Goal: Task Accomplishment & Management: Manage account settings

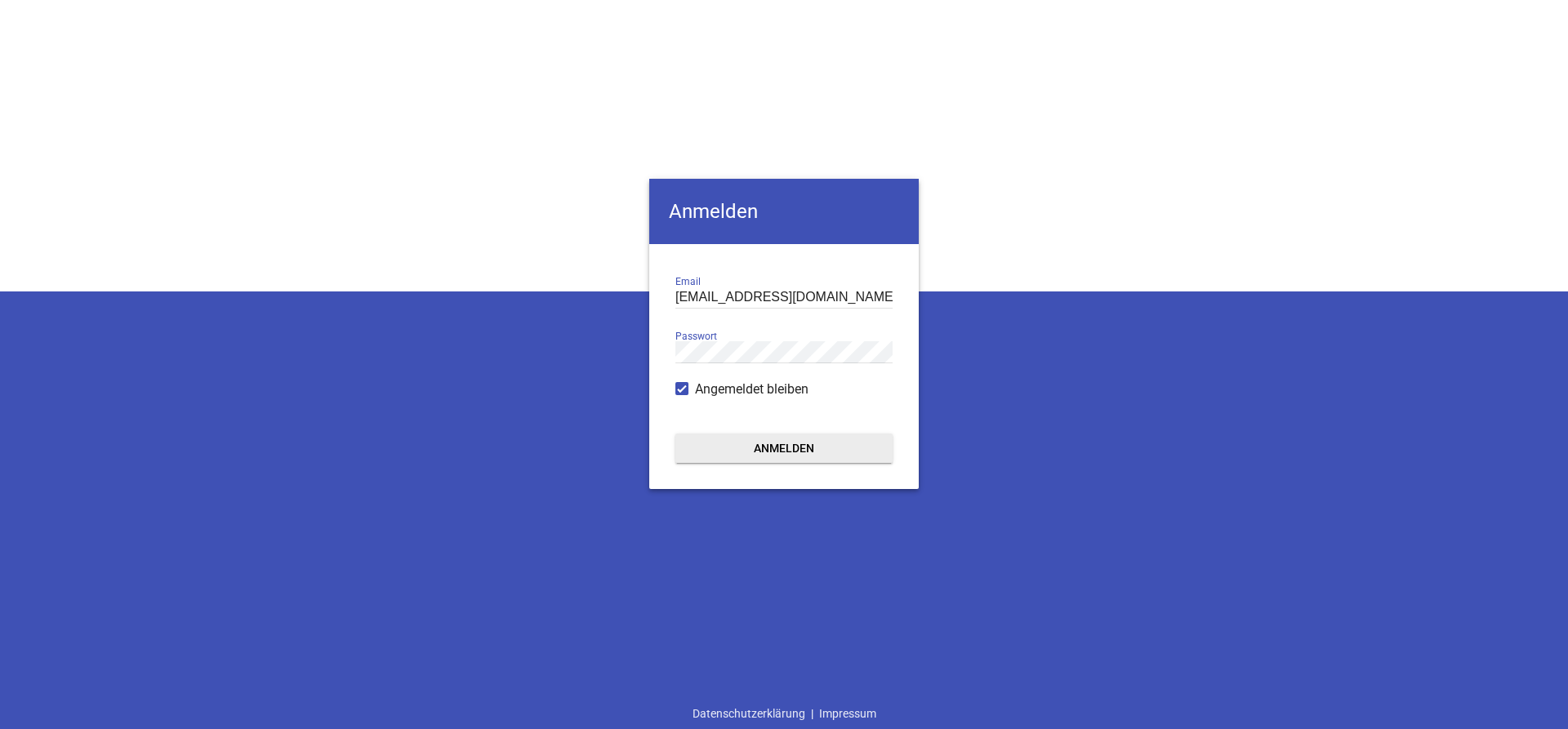
click at [768, 453] on button "Anmelden" at bounding box center [784, 449] width 217 height 30
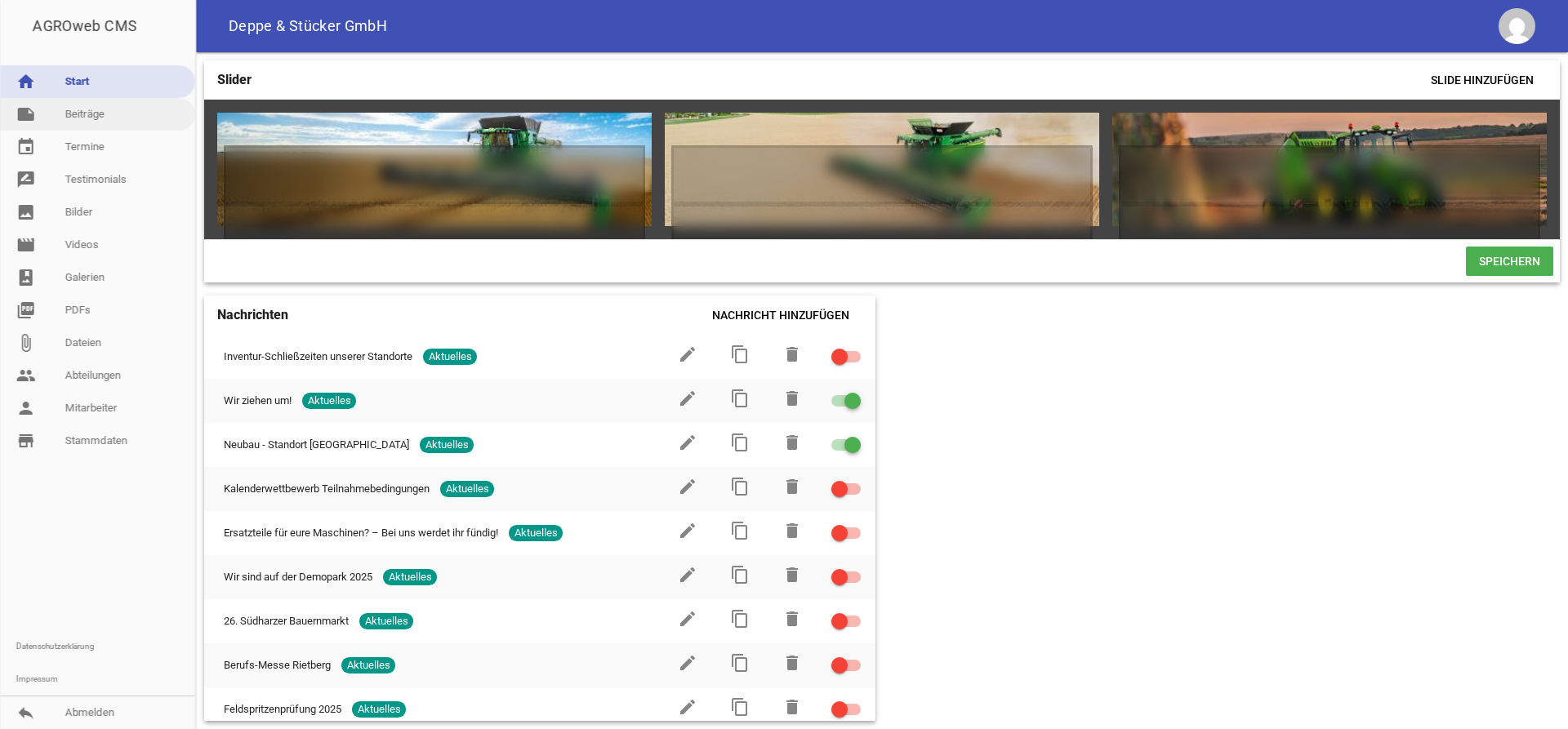
click at [101, 111] on link "note Beiträge" at bounding box center [97, 114] width 195 height 32
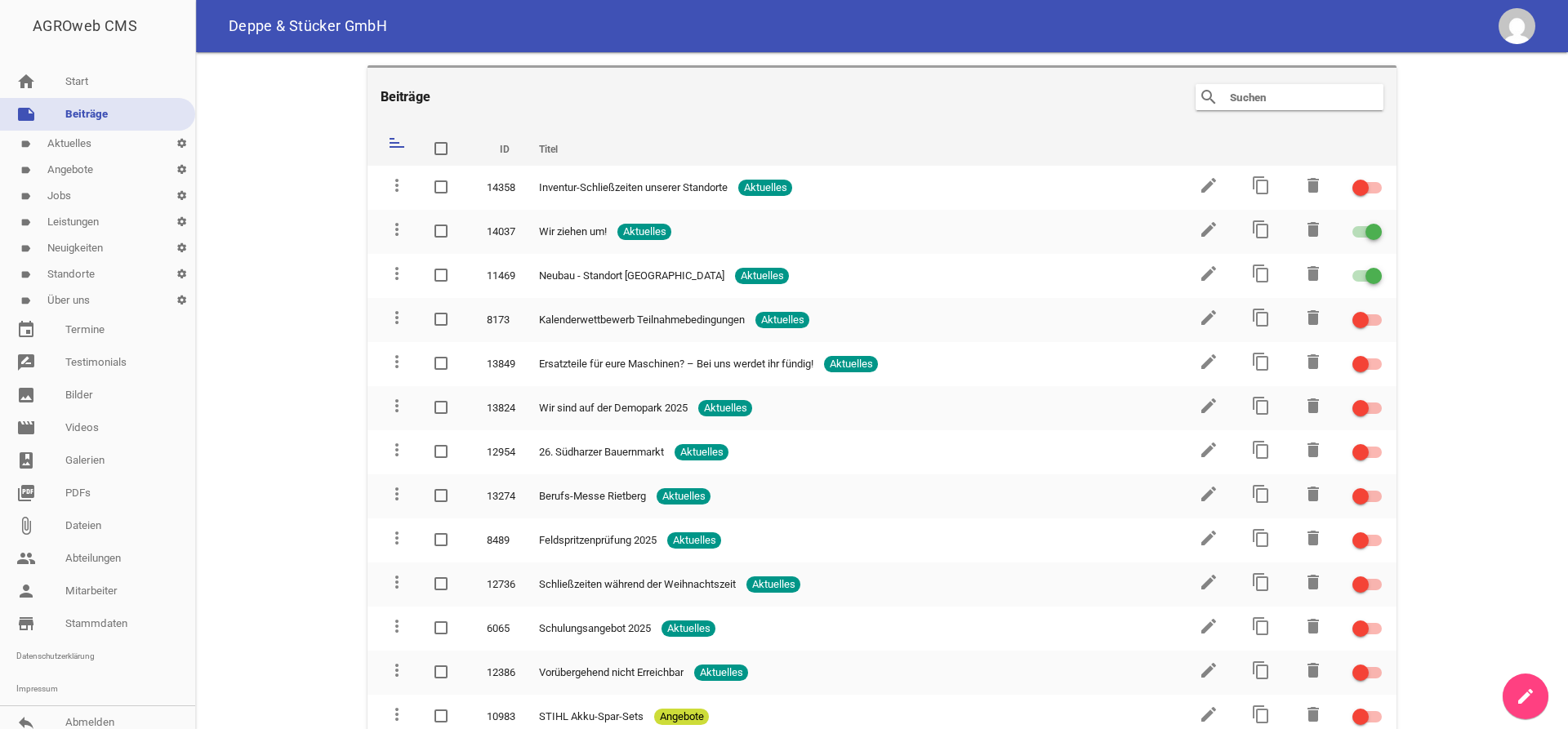
click at [75, 223] on link "label Leistungen settings" at bounding box center [97, 222] width 195 height 26
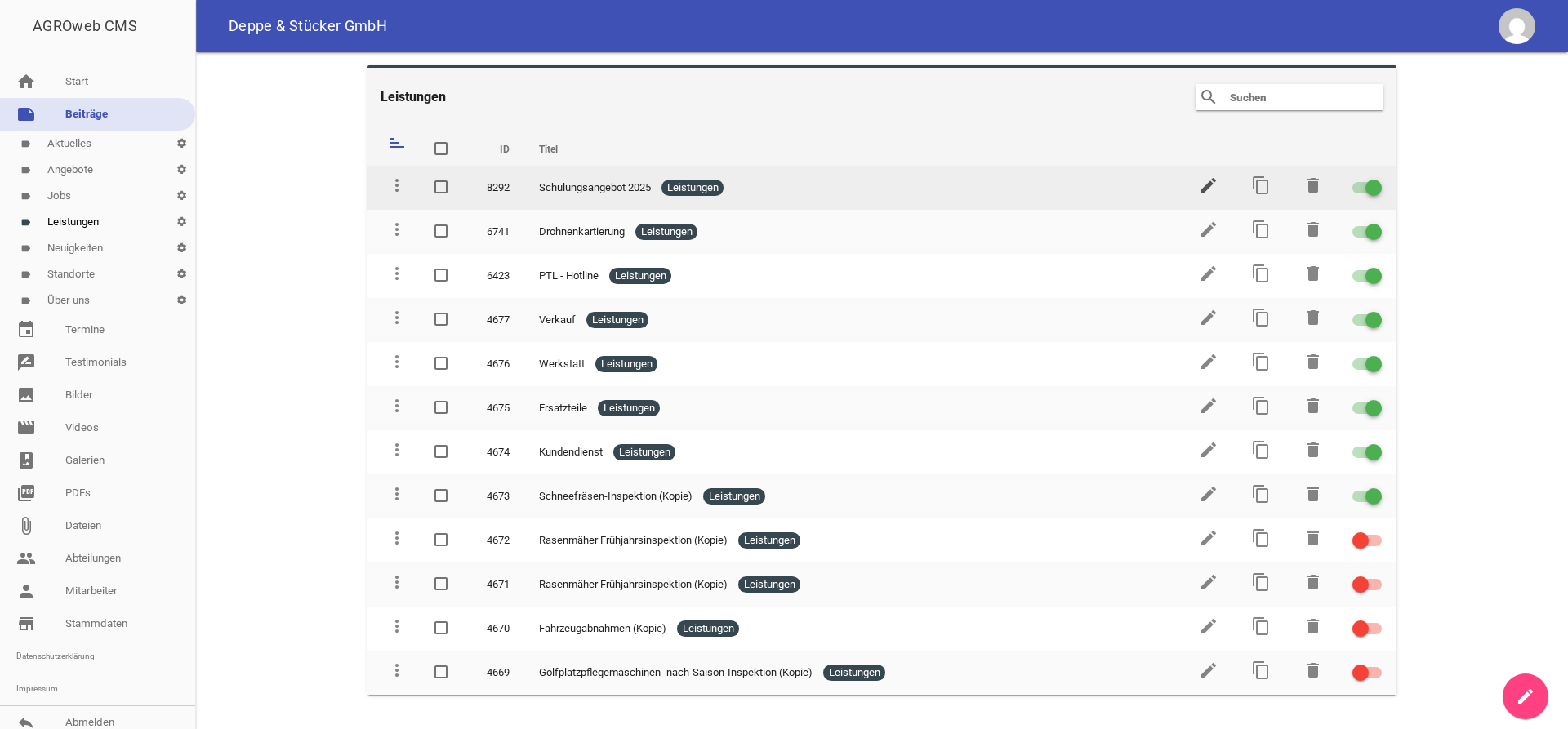
click at [1208, 191] on icon "edit" at bounding box center [1209, 185] width 20 height 20
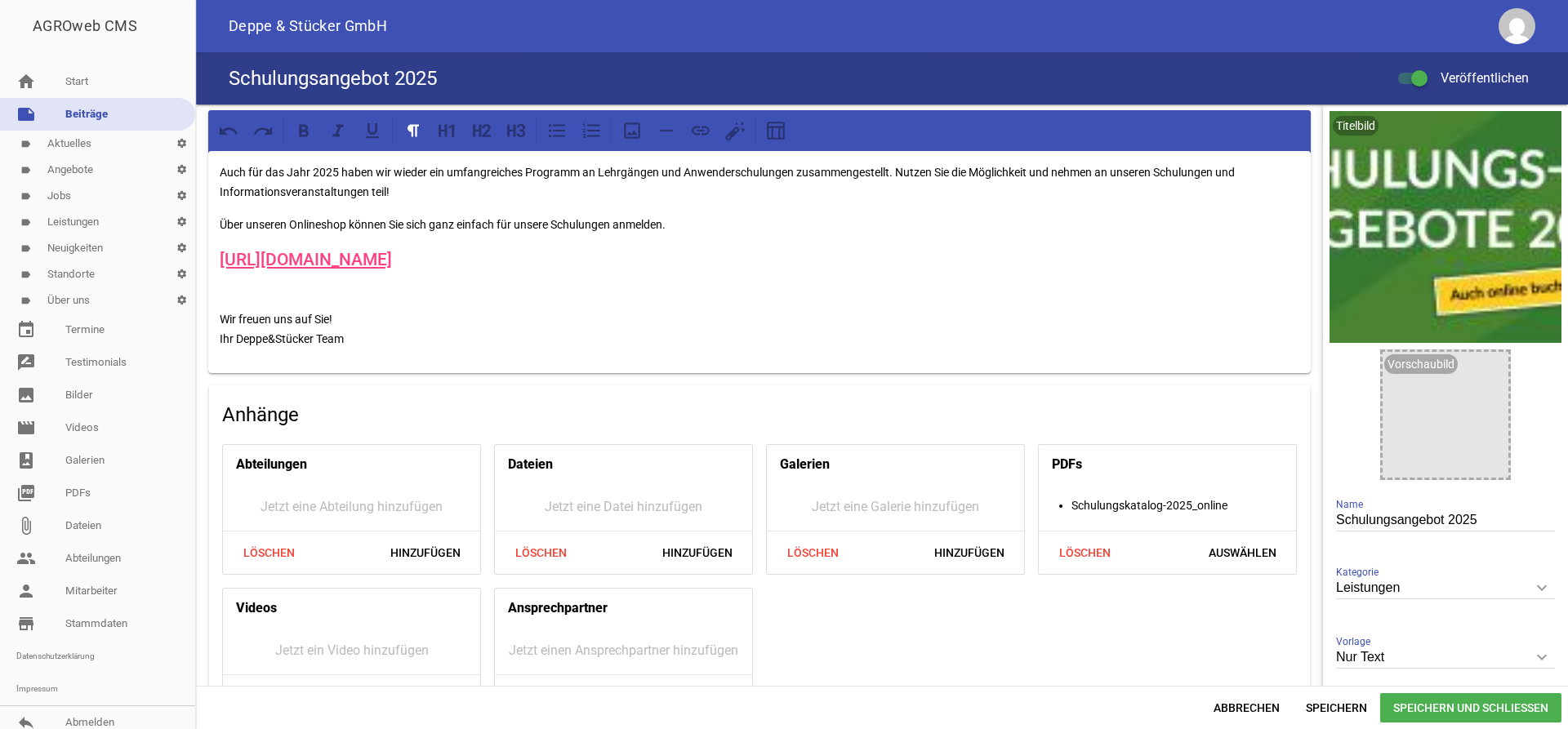
click at [1496, 521] on input "Schulungsangebot 2025" at bounding box center [1446, 520] width 219 height 22
type input "Schulungsangebot 2026"
click at [330, 169] on p "Auch für das Jahr 2025 haben wir wieder ein umfangreiches Programm an Lehrgänge…" at bounding box center [758, 182] width 1079 height 40
click at [1249, 551] on span "Auswählen" at bounding box center [1242, 553] width 93 height 30
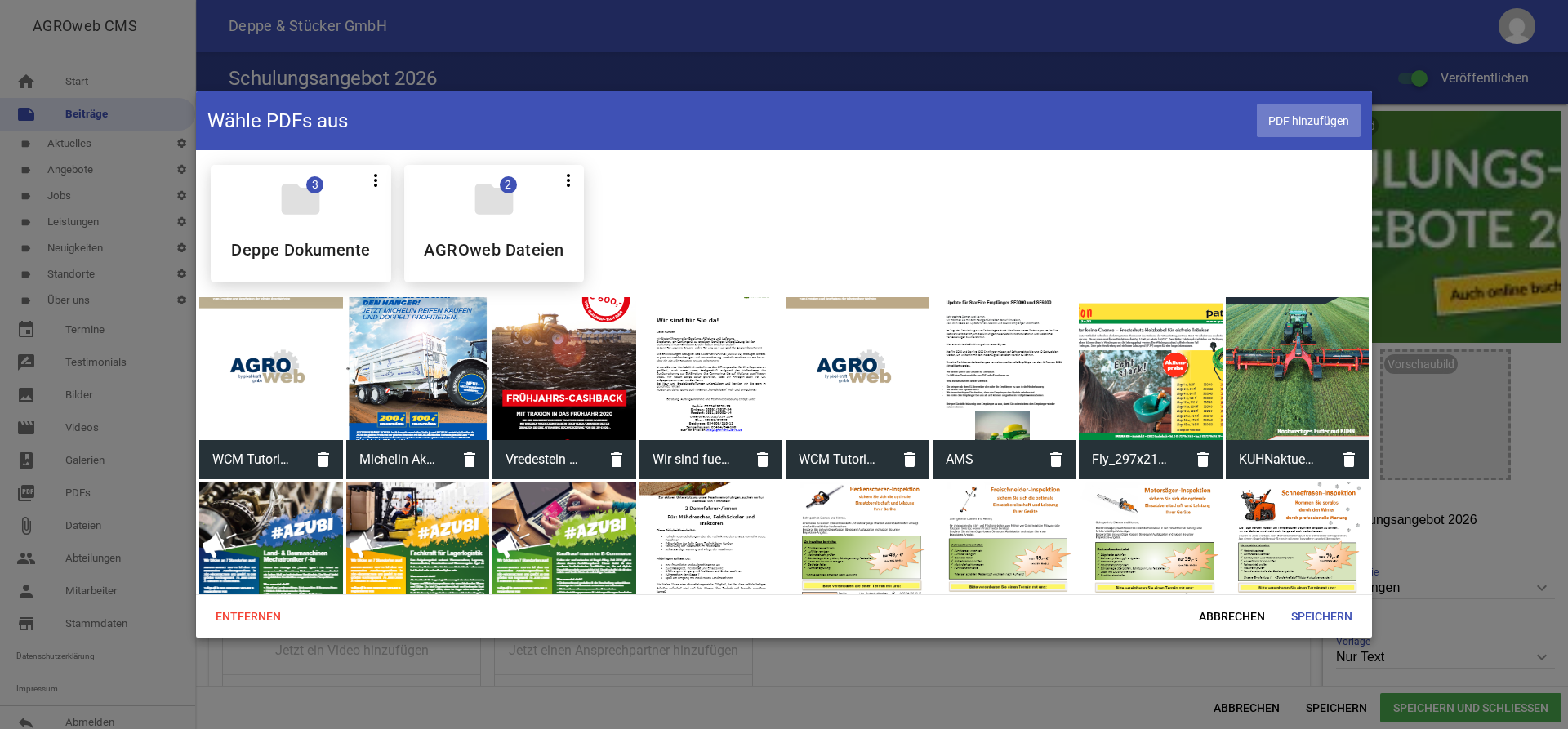
click at [1307, 118] on span "PDF hinzufügen" at bounding box center [1307, 120] width 103 height 33
click at [1326, 620] on span "Speichern" at bounding box center [1321, 617] width 87 height 30
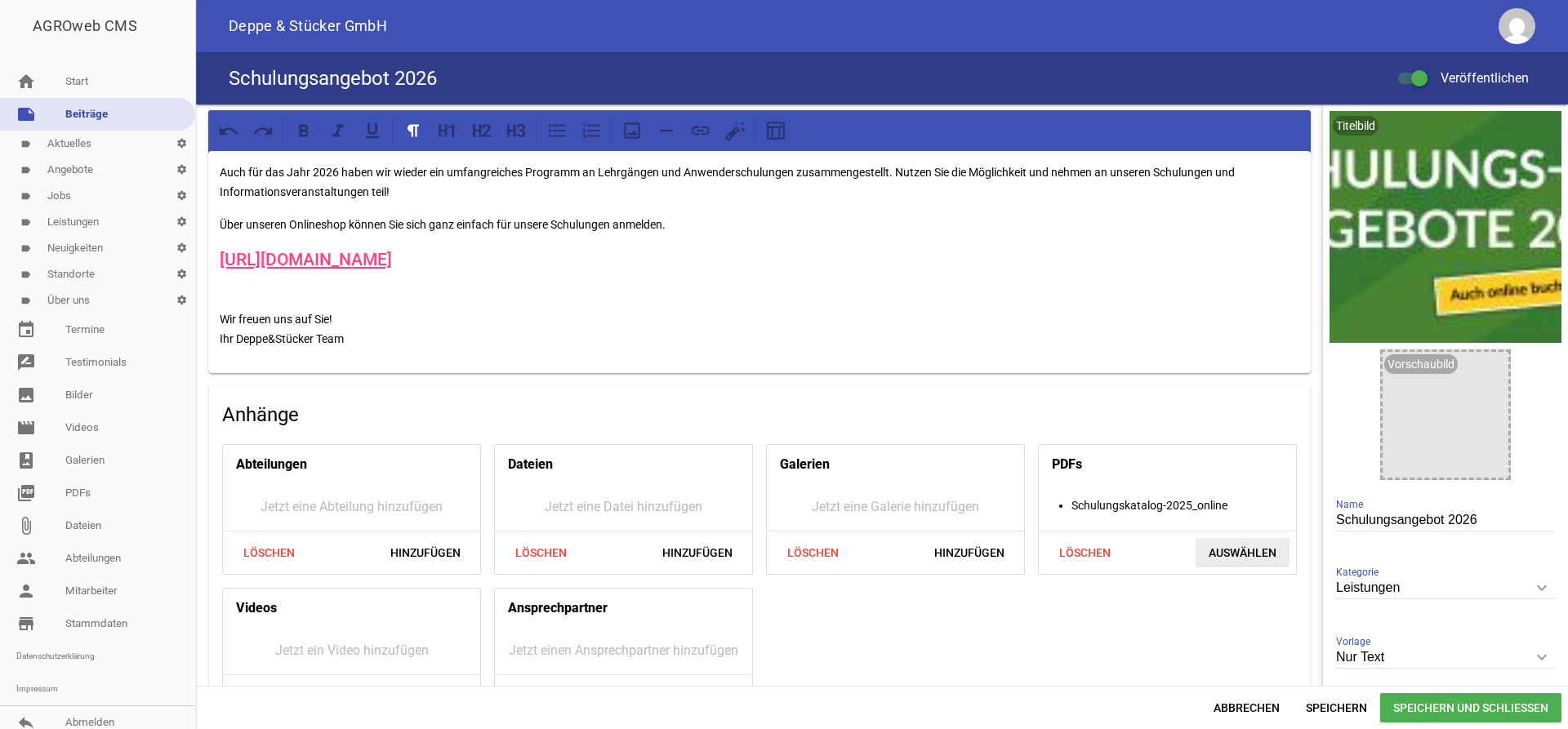
click at [1227, 550] on span "Auswählen" at bounding box center [1242, 553] width 93 height 30
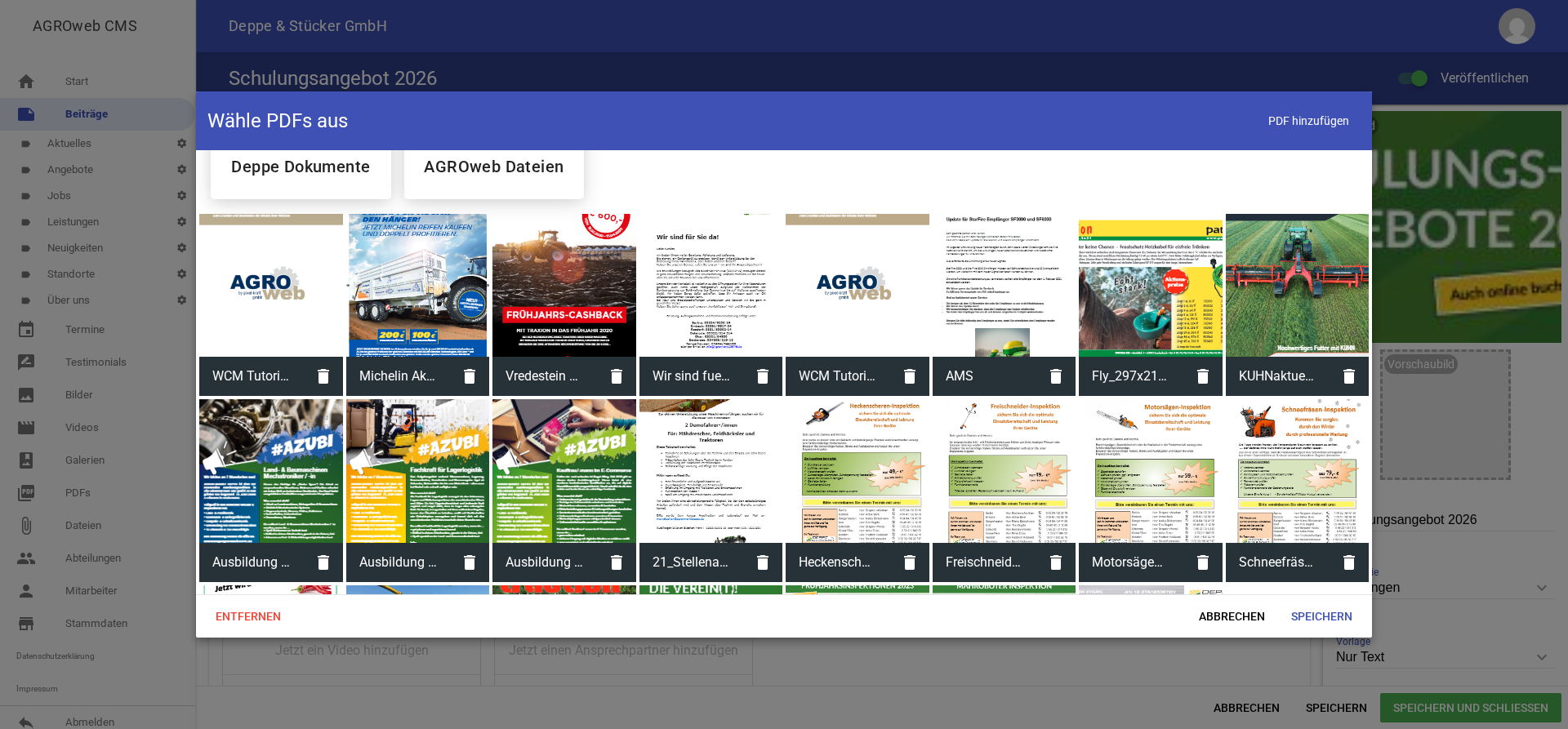
scroll to position [445, 0]
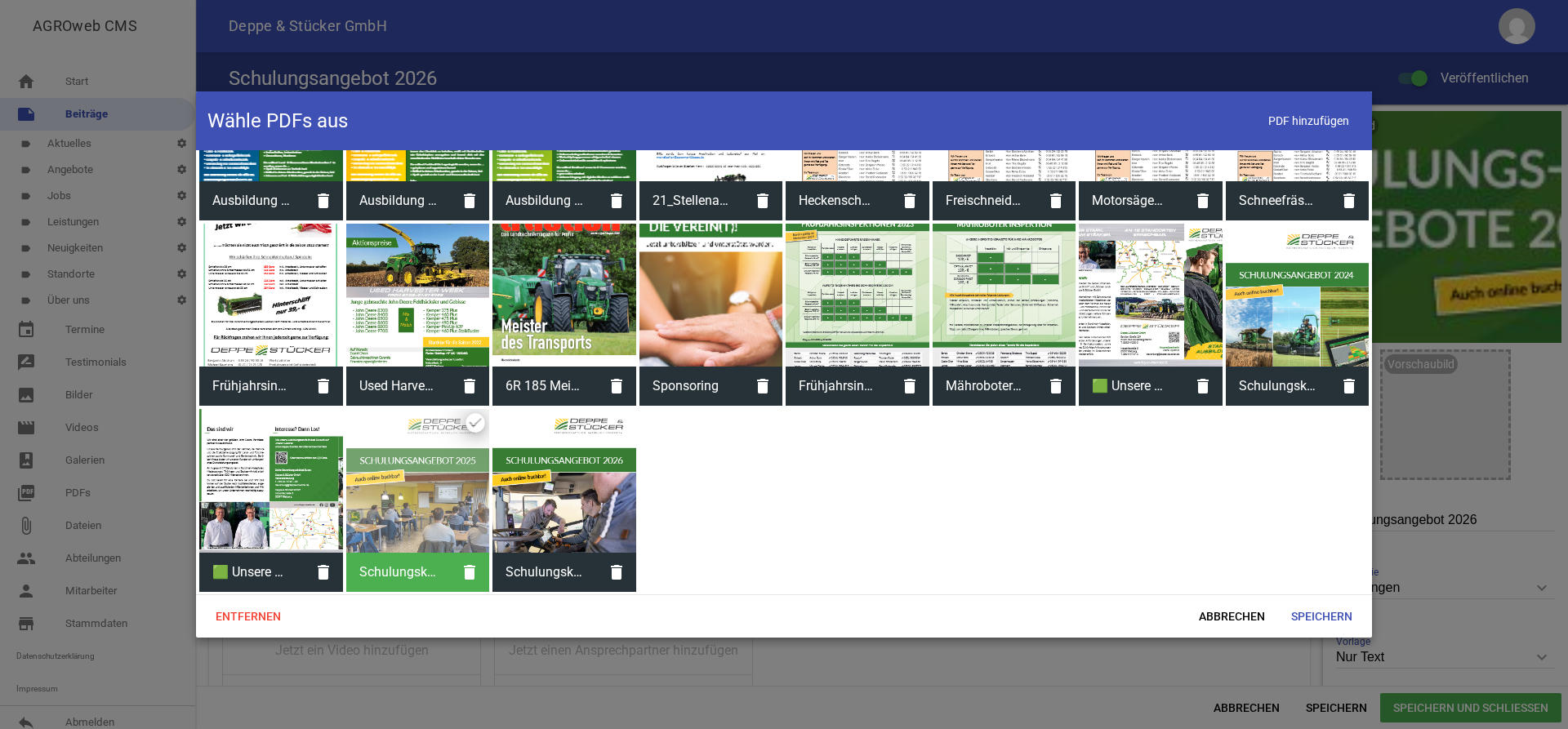
click at [556, 502] on div at bounding box center [564, 481] width 144 height 144
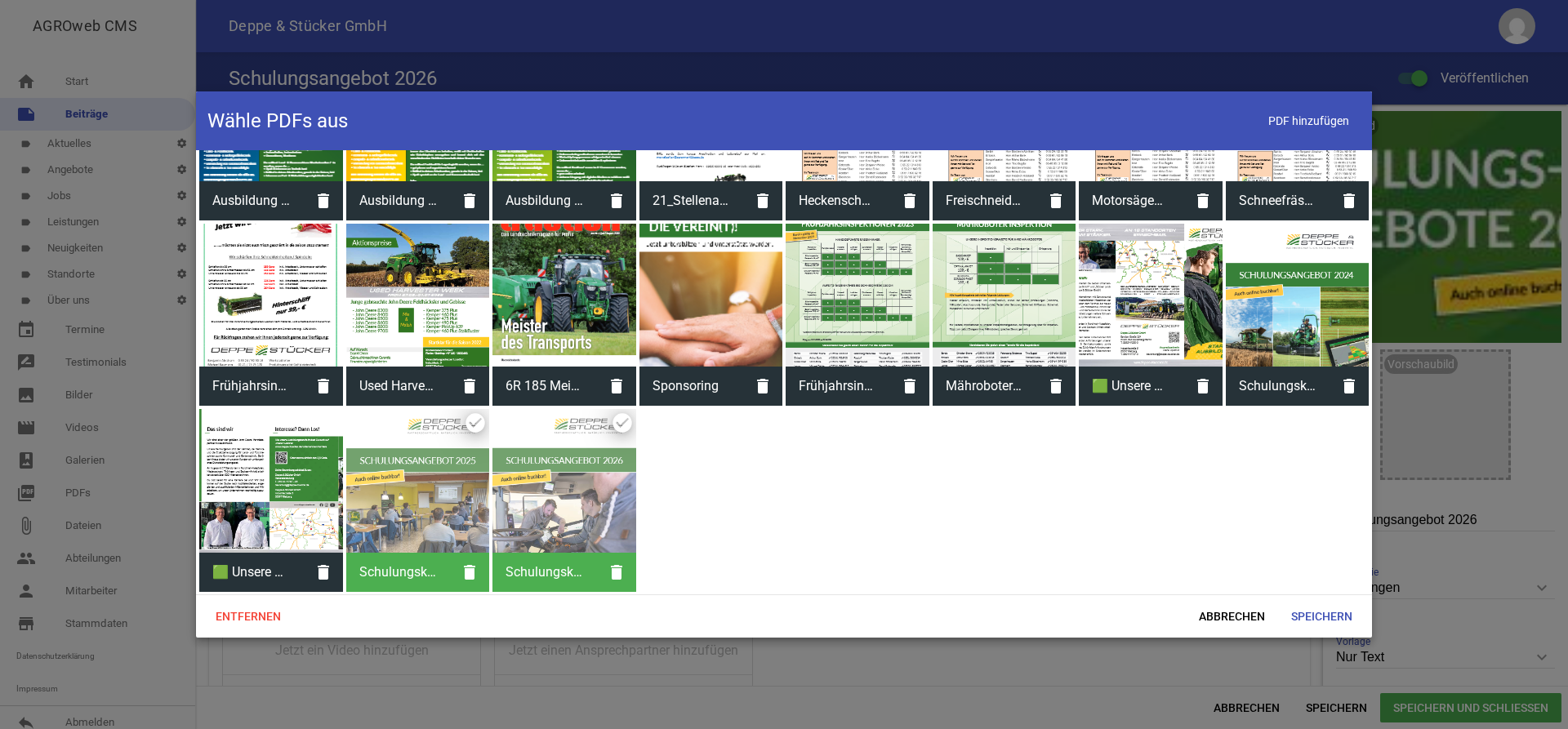
click at [427, 502] on div at bounding box center [418, 481] width 144 height 144
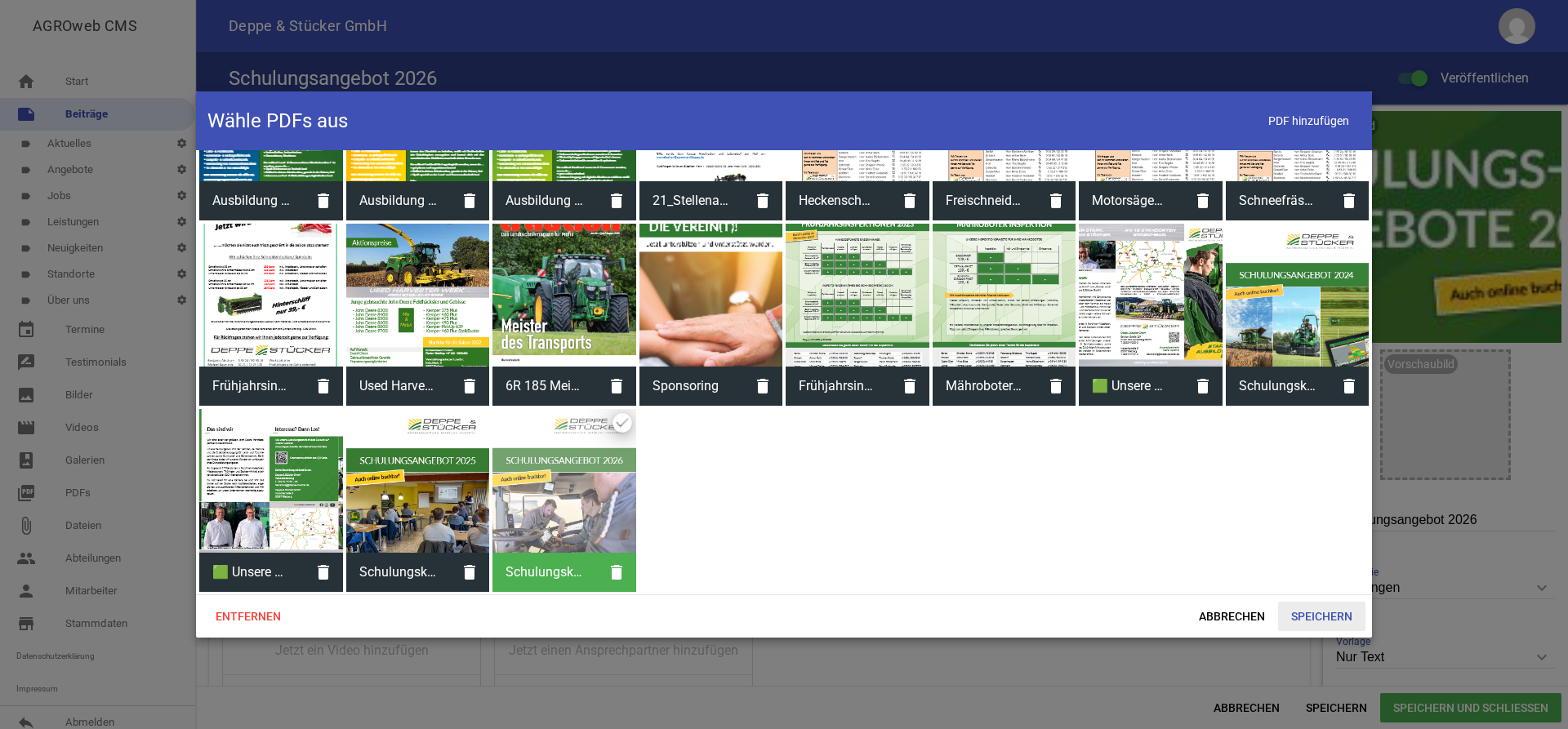
click at [1310, 616] on span "Speichern" at bounding box center [1321, 617] width 87 height 30
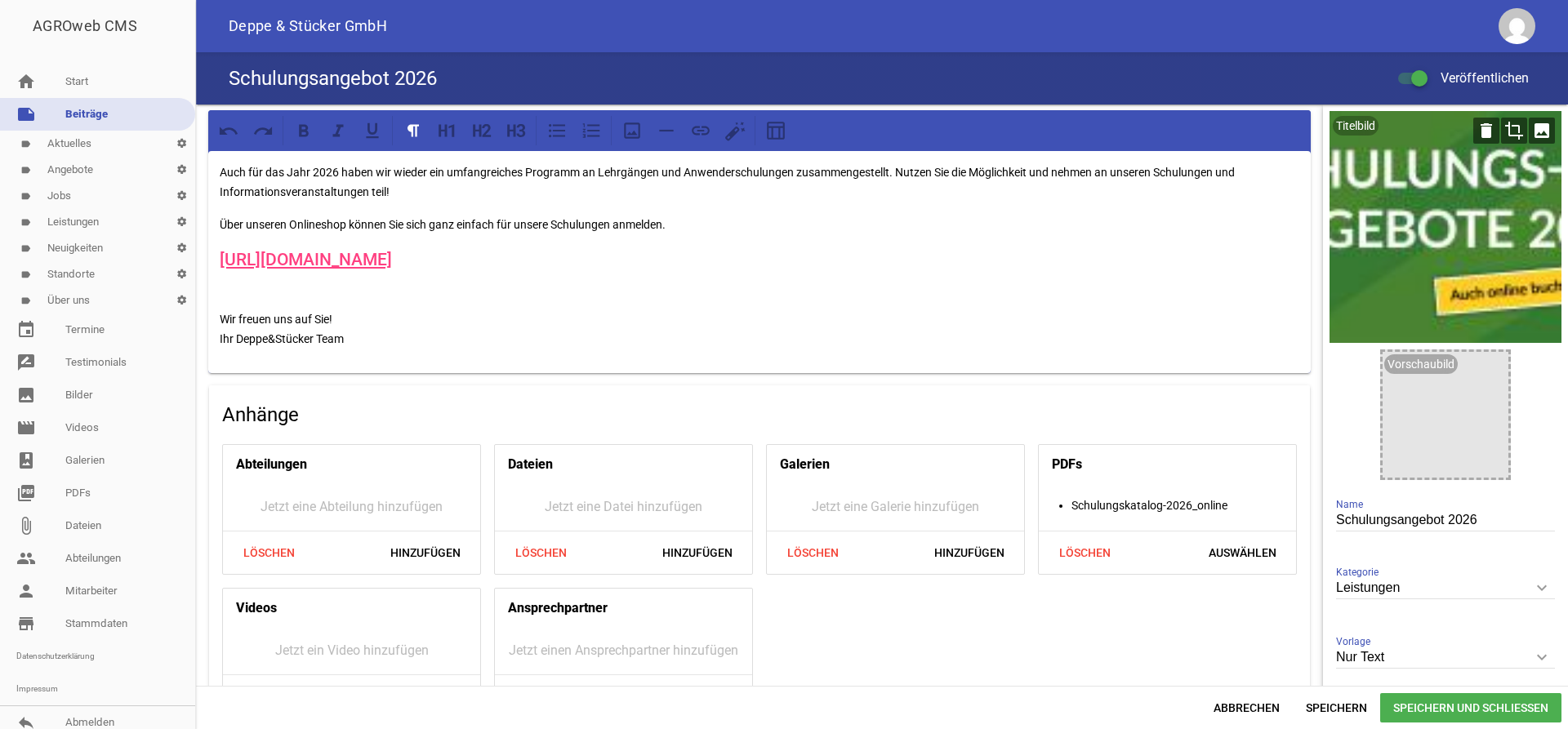
click at [1537, 136] on icon "image" at bounding box center [1541, 130] width 26 height 26
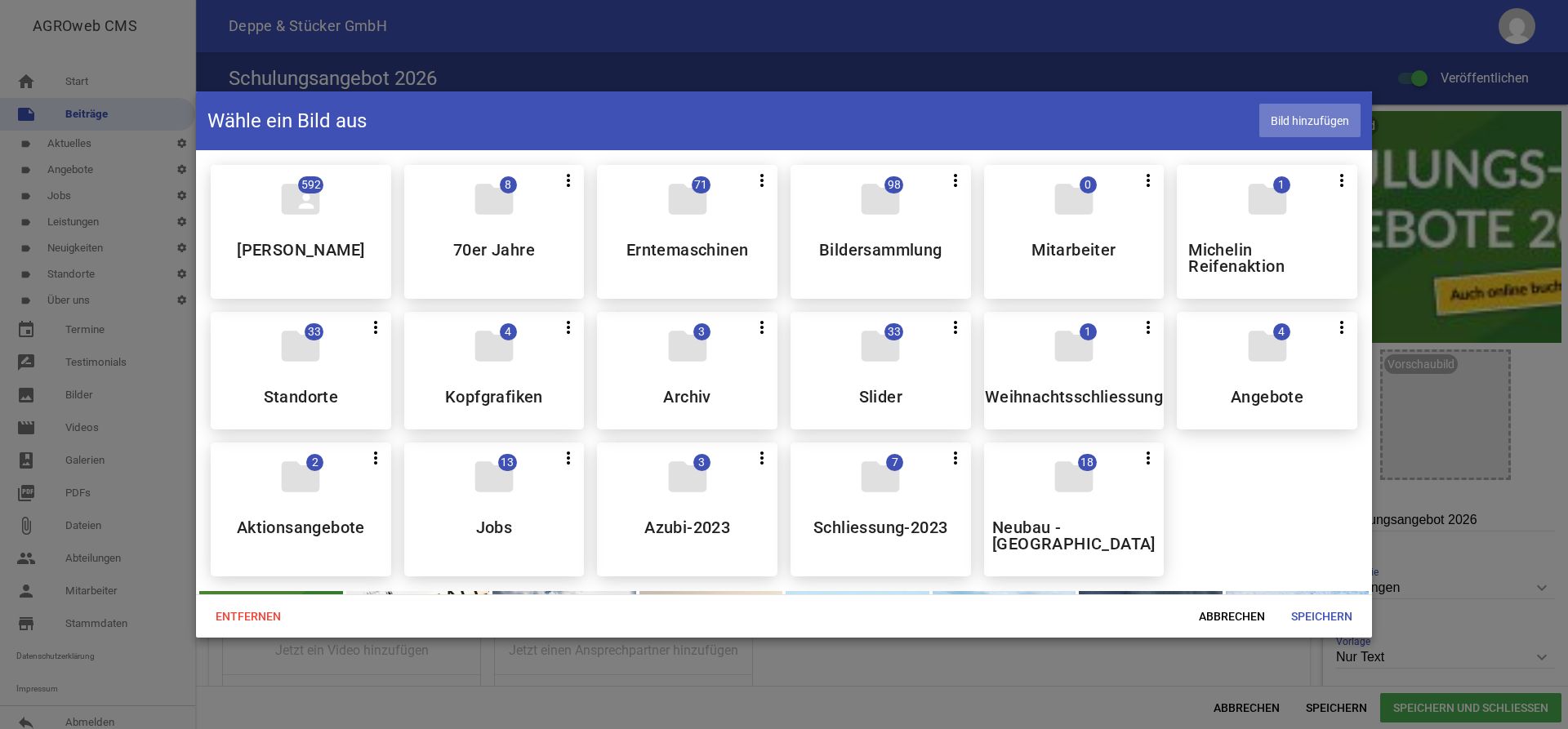
click at [1328, 119] on span "Bild hinzufügen" at bounding box center [1309, 120] width 102 height 33
click at [1304, 612] on span "Speichern" at bounding box center [1321, 617] width 87 height 30
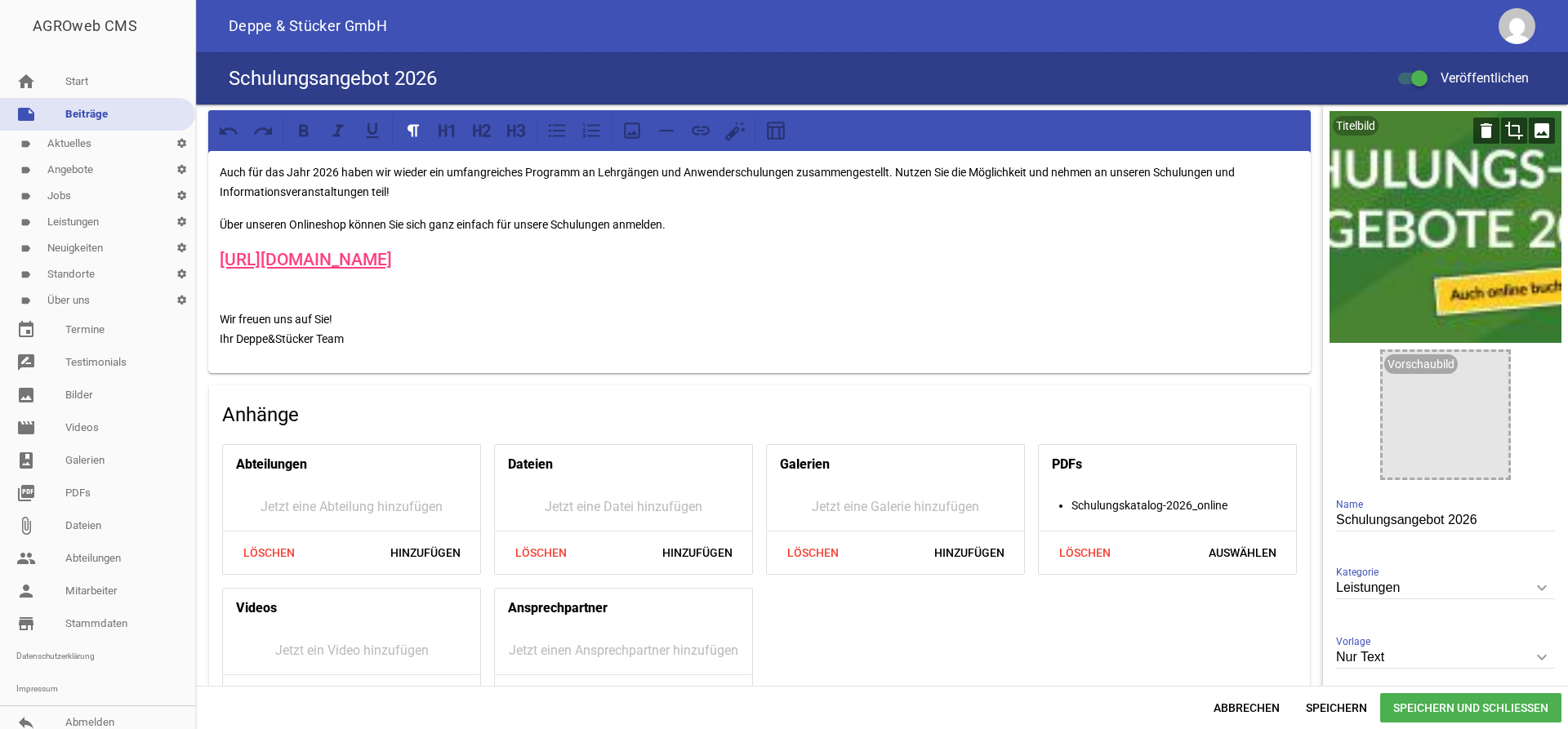
click at [1546, 128] on icon "image" at bounding box center [1541, 130] width 26 height 26
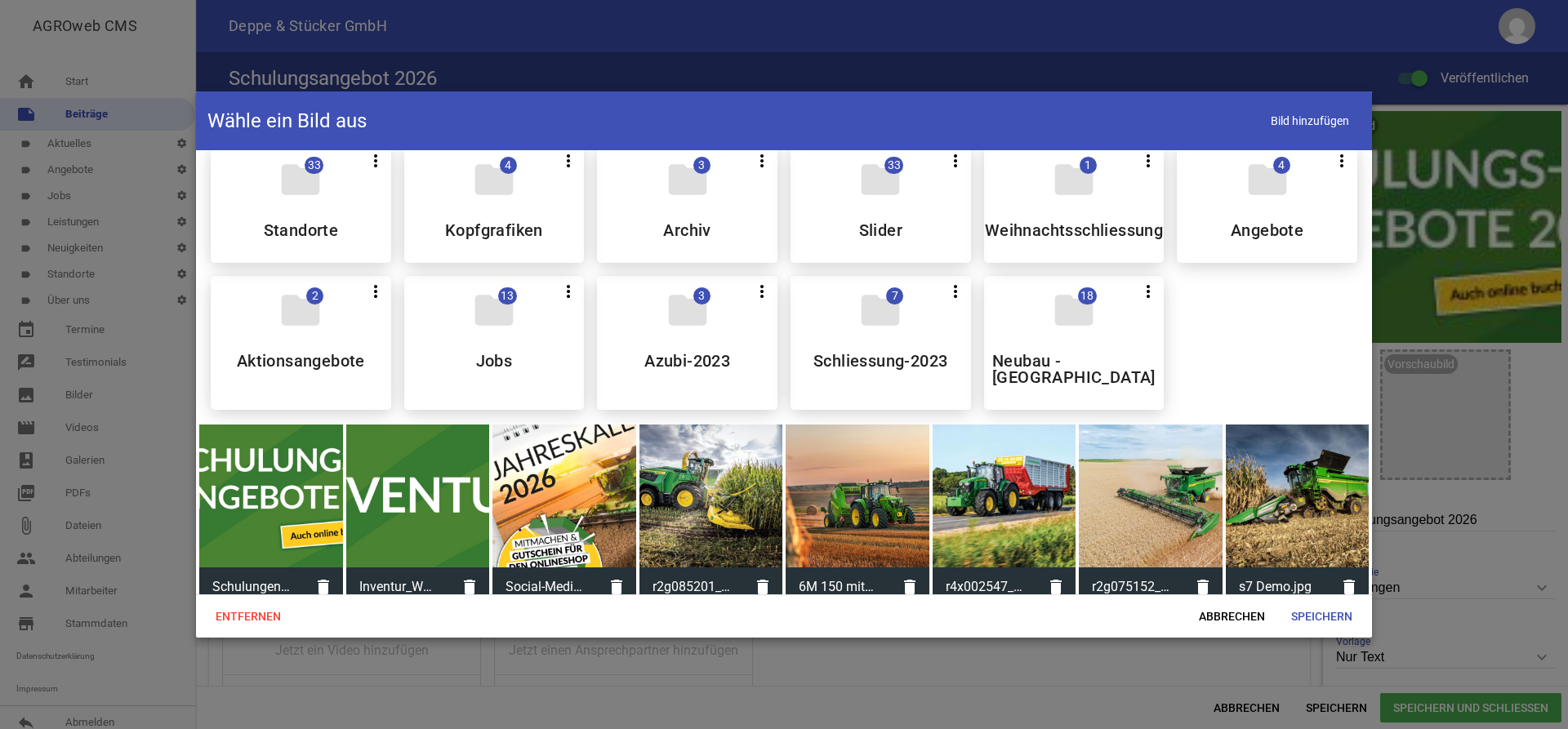
scroll to position [250, 0]
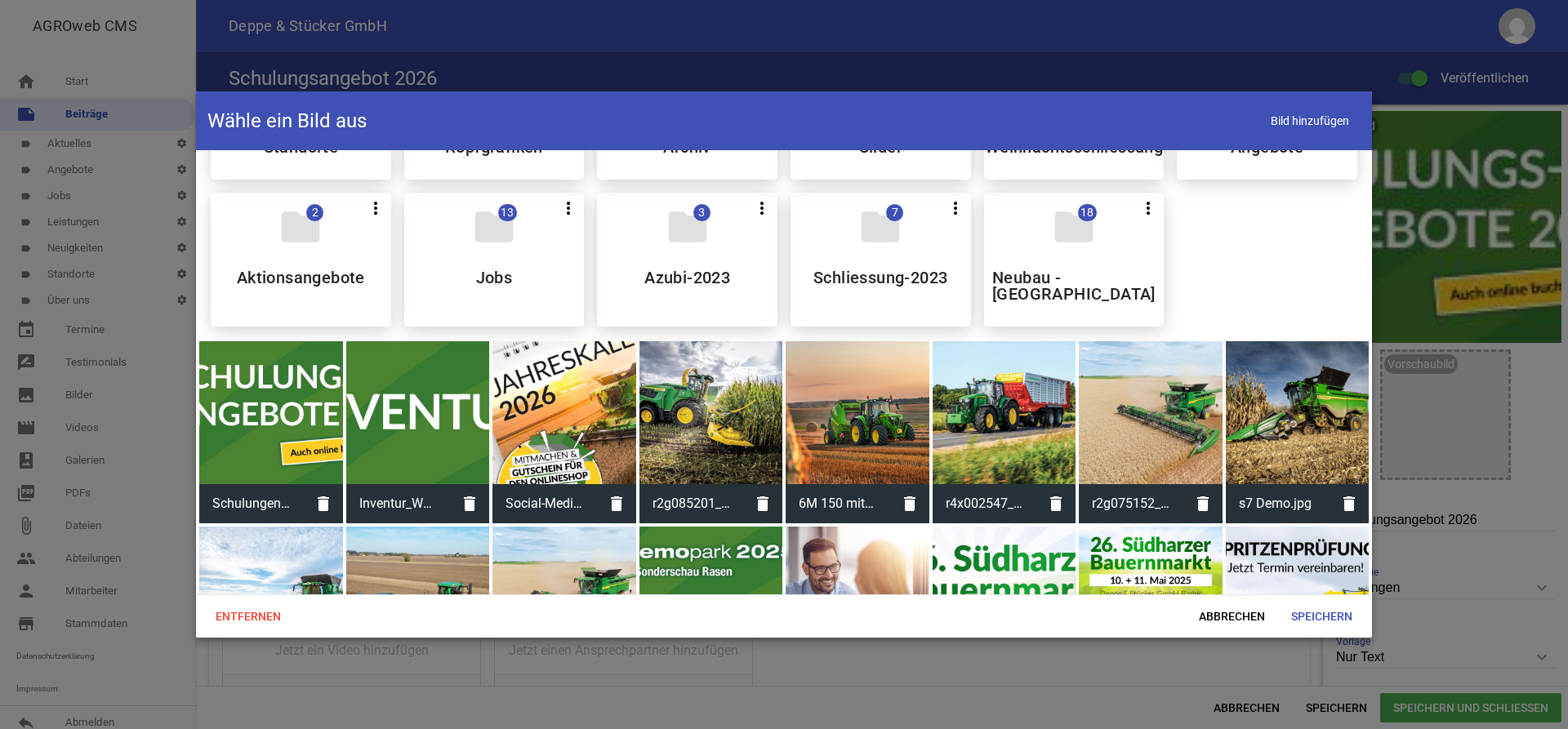
click at [316, 412] on div at bounding box center [271, 413] width 144 height 144
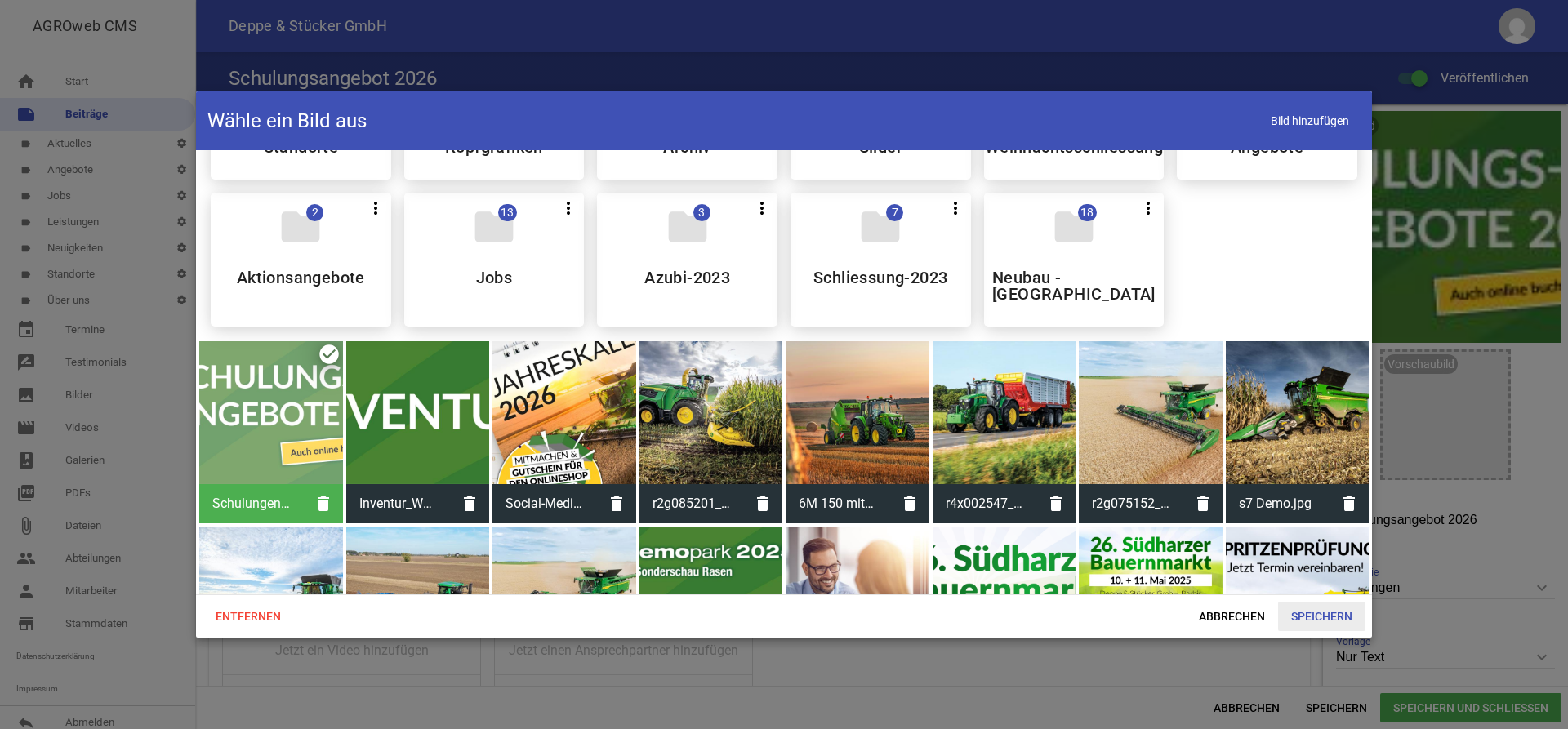
click at [1328, 613] on span "Speichern" at bounding box center [1321, 617] width 87 height 30
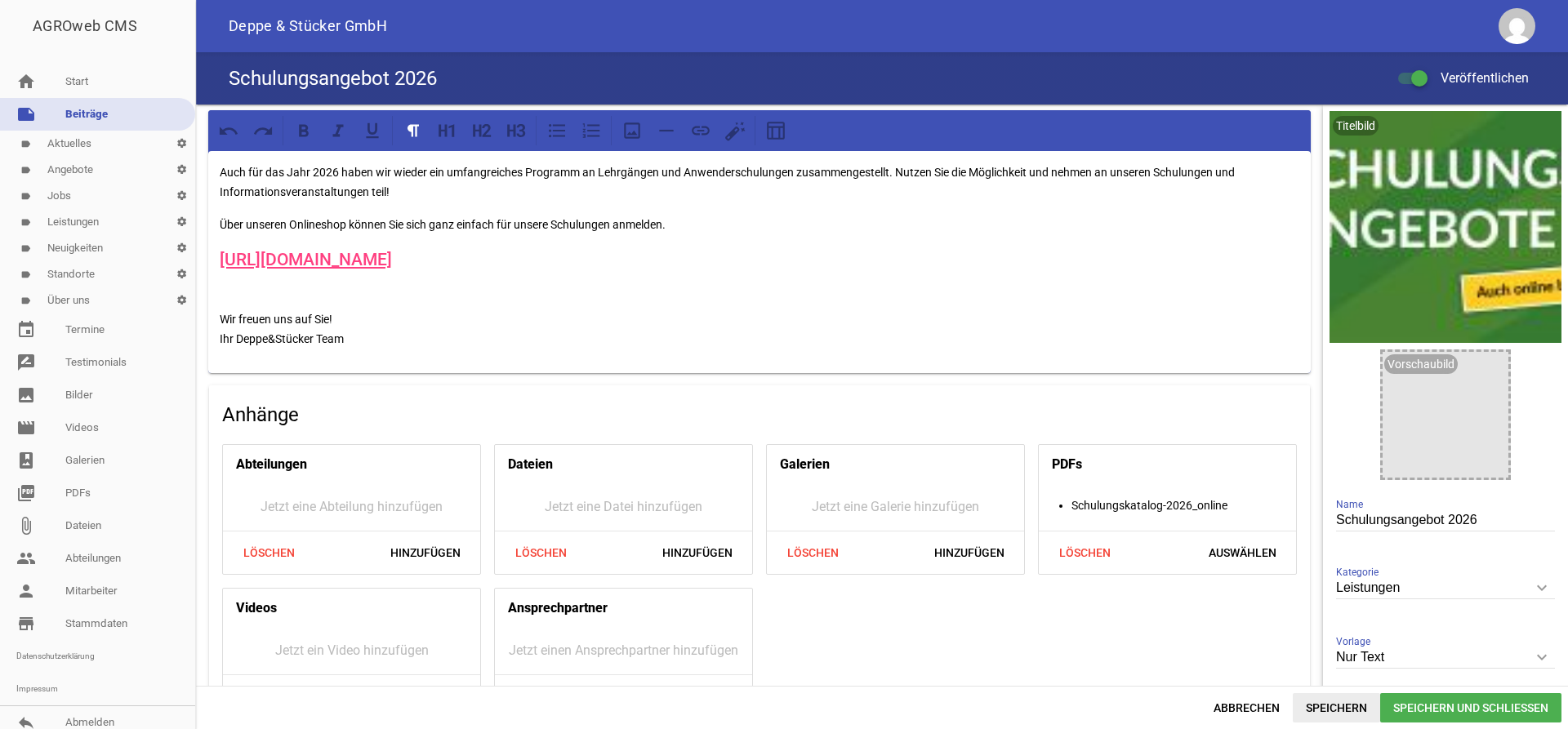
click at [1340, 707] on span "Speichern" at bounding box center [1335, 707] width 87 height 30
click at [1083, 554] on span "Löschen" at bounding box center [1084, 553] width 78 height 30
click at [82, 404] on link "image Bilder" at bounding box center [97, 396] width 195 height 32
click at [77, 493] on link "picture_as_pdf PDFs" at bounding box center [97, 493] width 195 height 32
click at [1244, 556] on span "Hinzufügen" at bounding box center [1241, 553] width 96 height 30
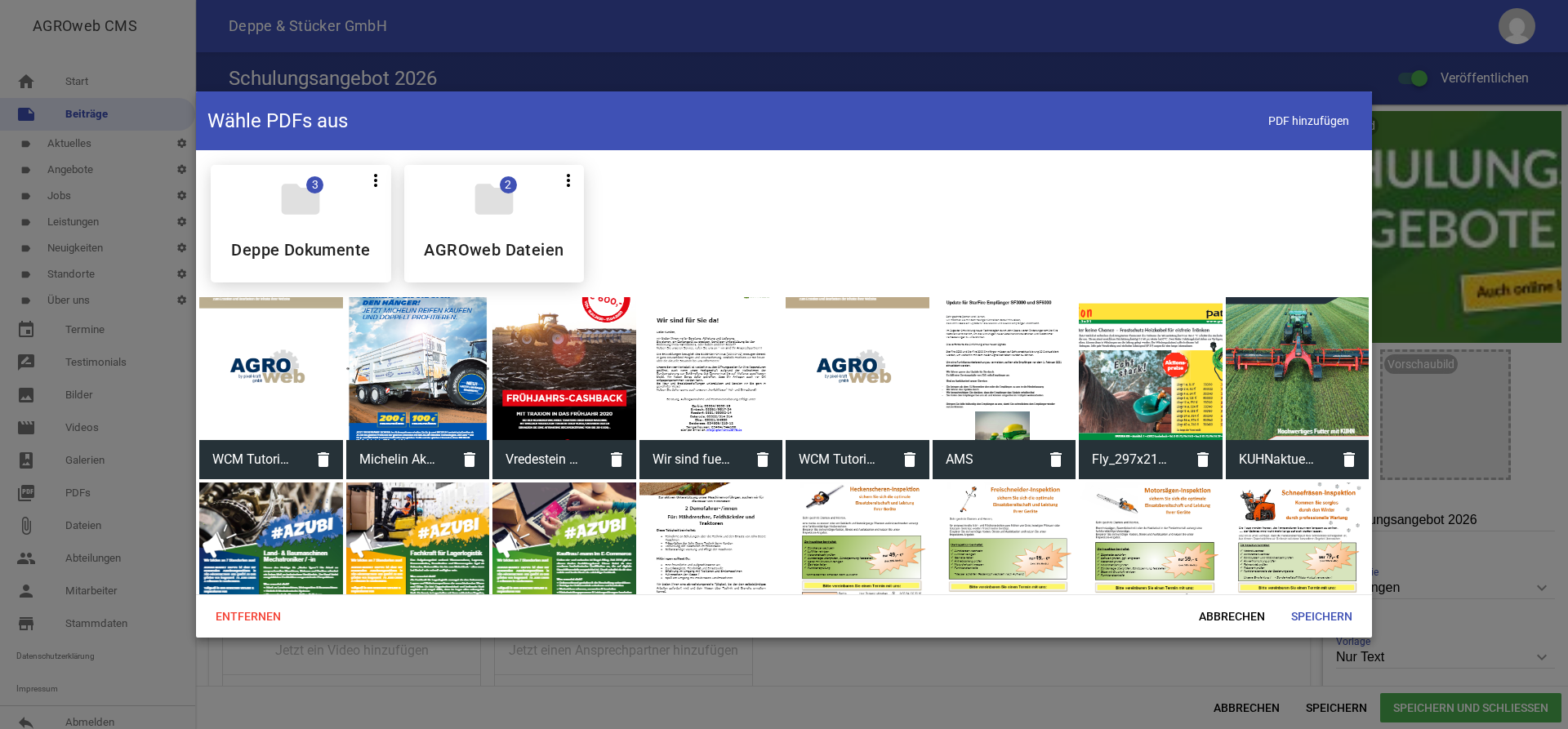
scroll to position [445, 0]
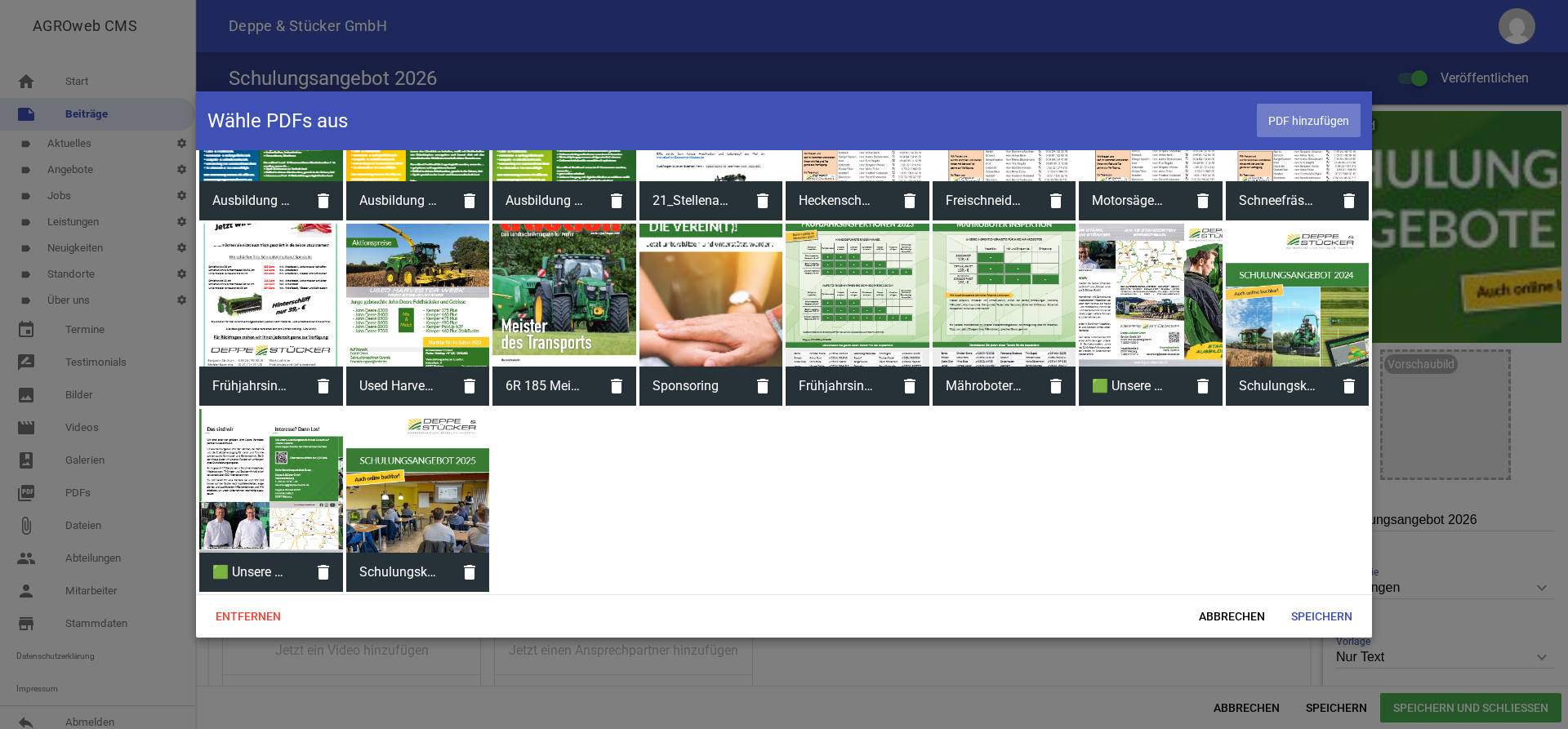
click at [1280, 125] on span "PDF hinzufügen" at bounding box center [1307, 120] width 103 height 33
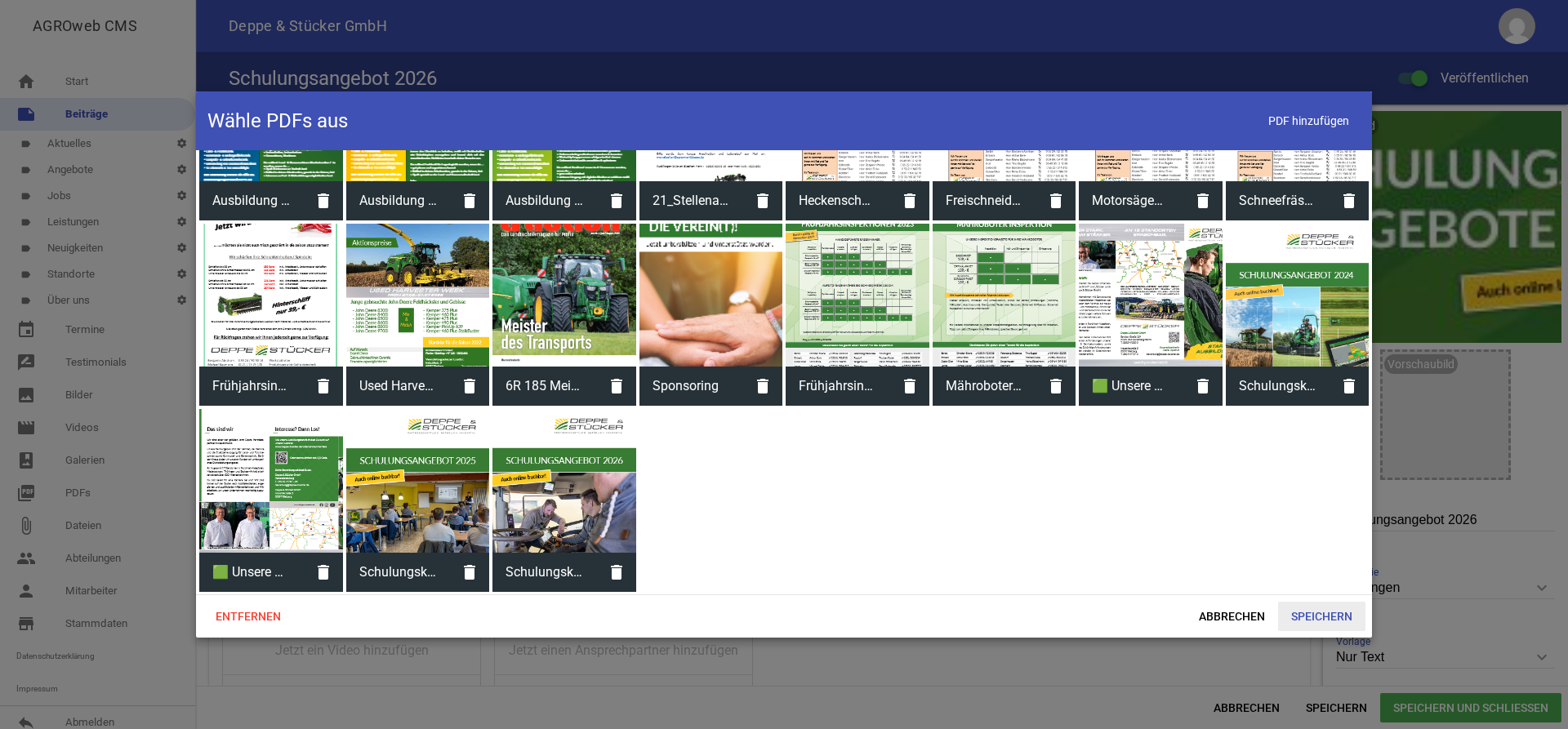
click at [1326, 612] on span "Speichern" at bounding box center [1321, 617] width 87 height 30
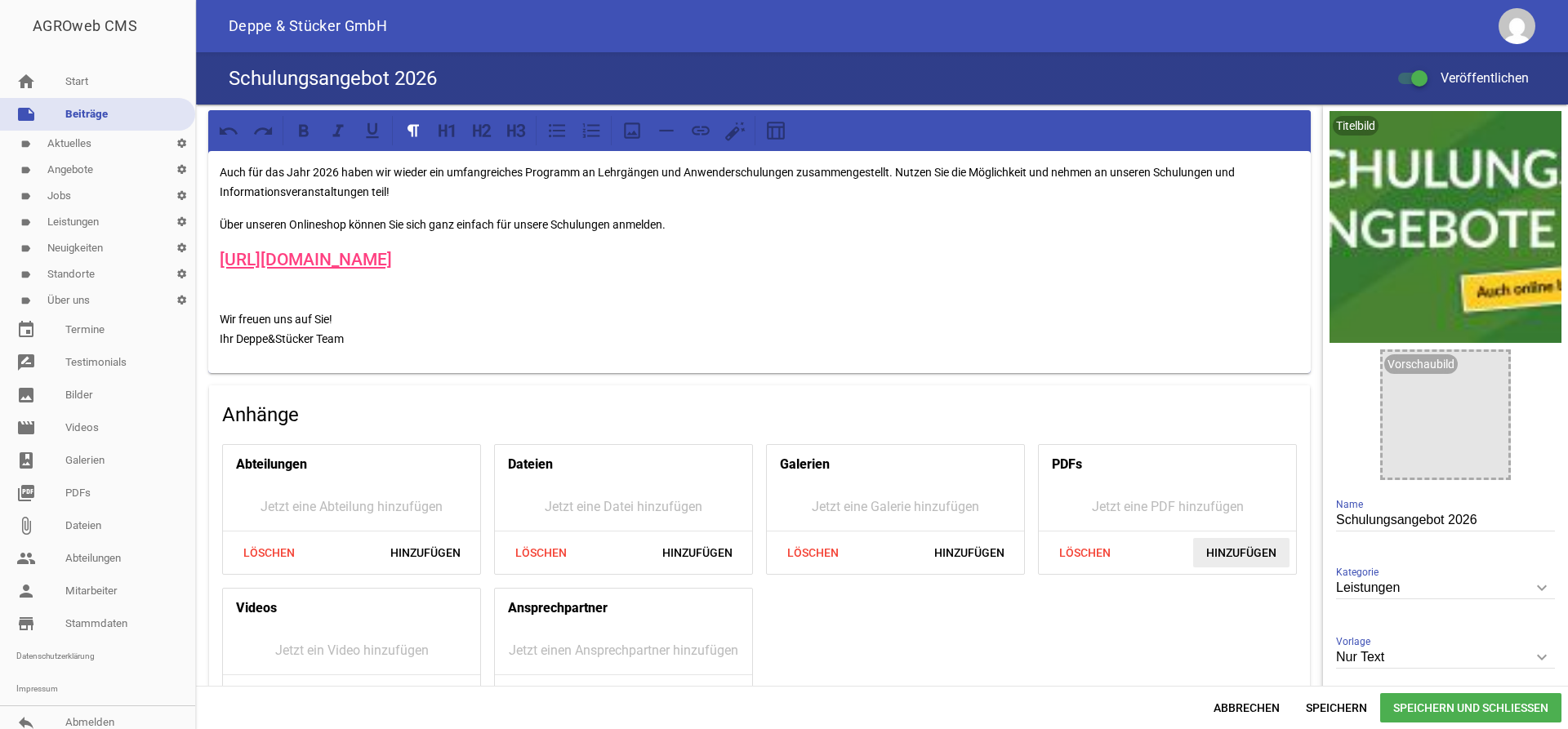
click at [1253, 556] on span "Hinzufügen" at bounding box center [1241, 553] width 96 height 30
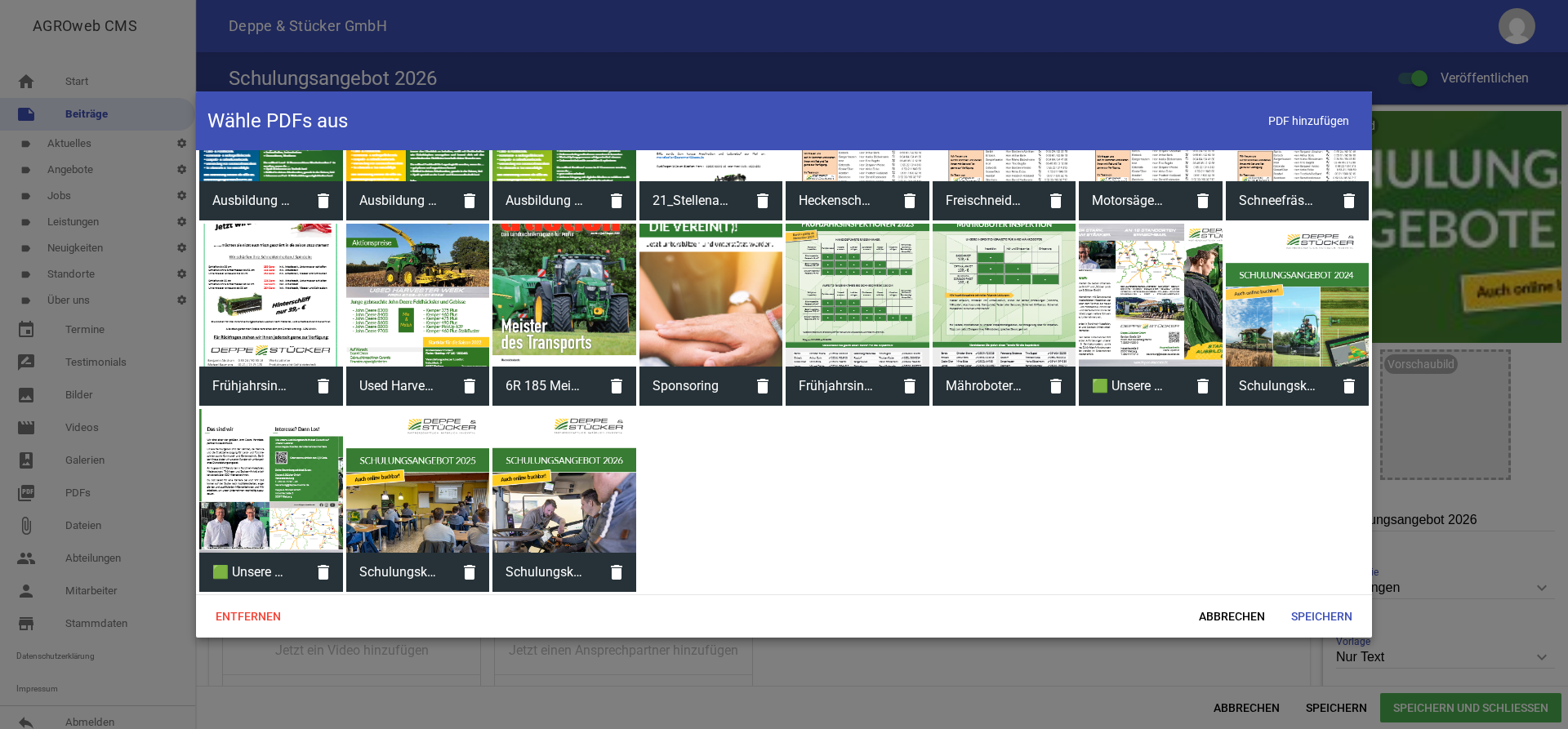
click at [608, 475] on div at bounding box center [564, 481] width 144 height 144
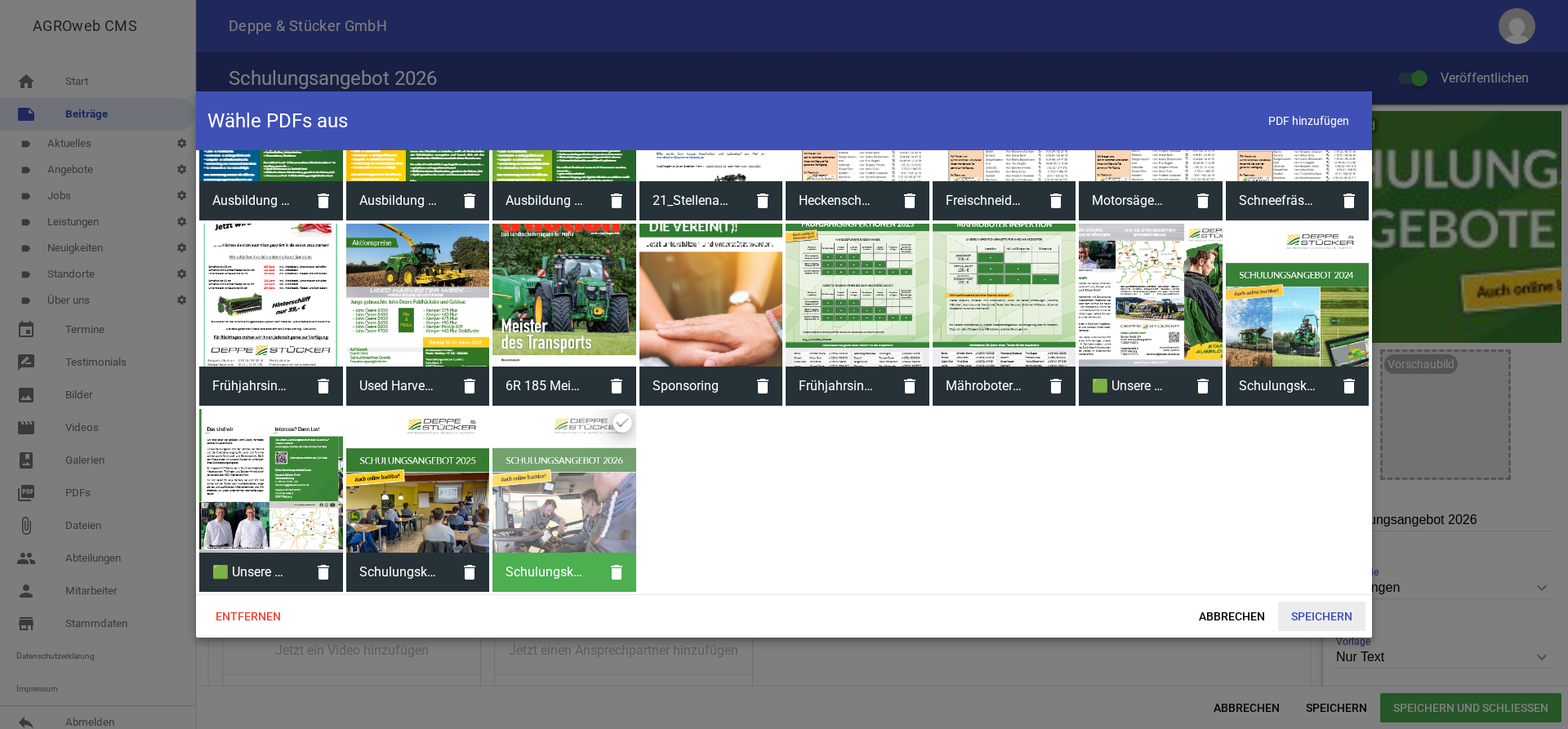
click at [1298, 621] on span "Speichern" at bounding box center [1321, 617] width 87 height 30
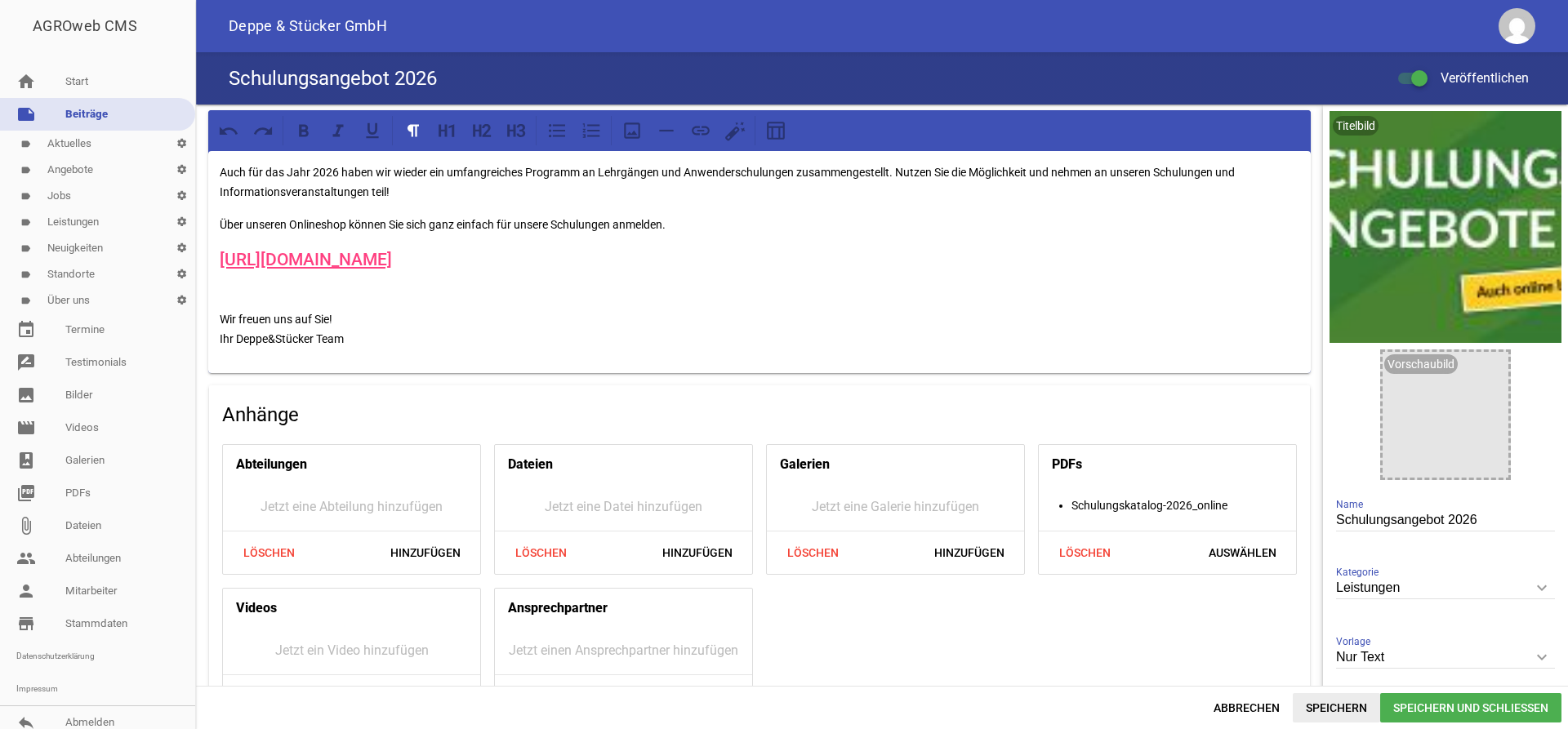
click at [1335, 702] on span "Speichern" at bounding box center [1335, 707] width 87 height 30
click at [1107, 550] on span "Löschen" at bounding box center [1084, 553] width 78 height 30
click at [1243, 548] on span "Hinzufügen" at bounding box center [1241, 553] width 96 height 30
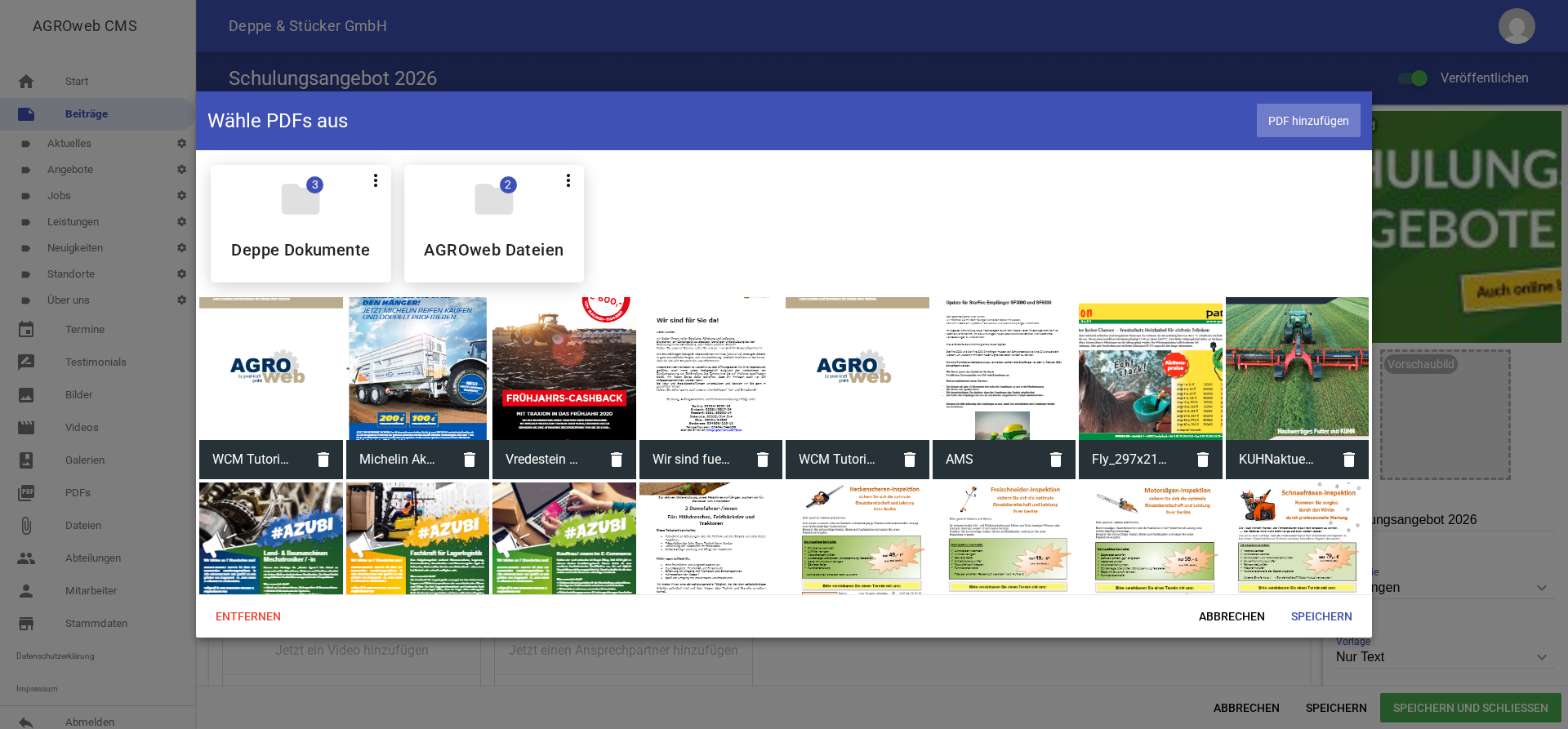
click at [1324, 114] on span "PDF hinzufügen" at bounding box center [1307, 120] width 103 height 33
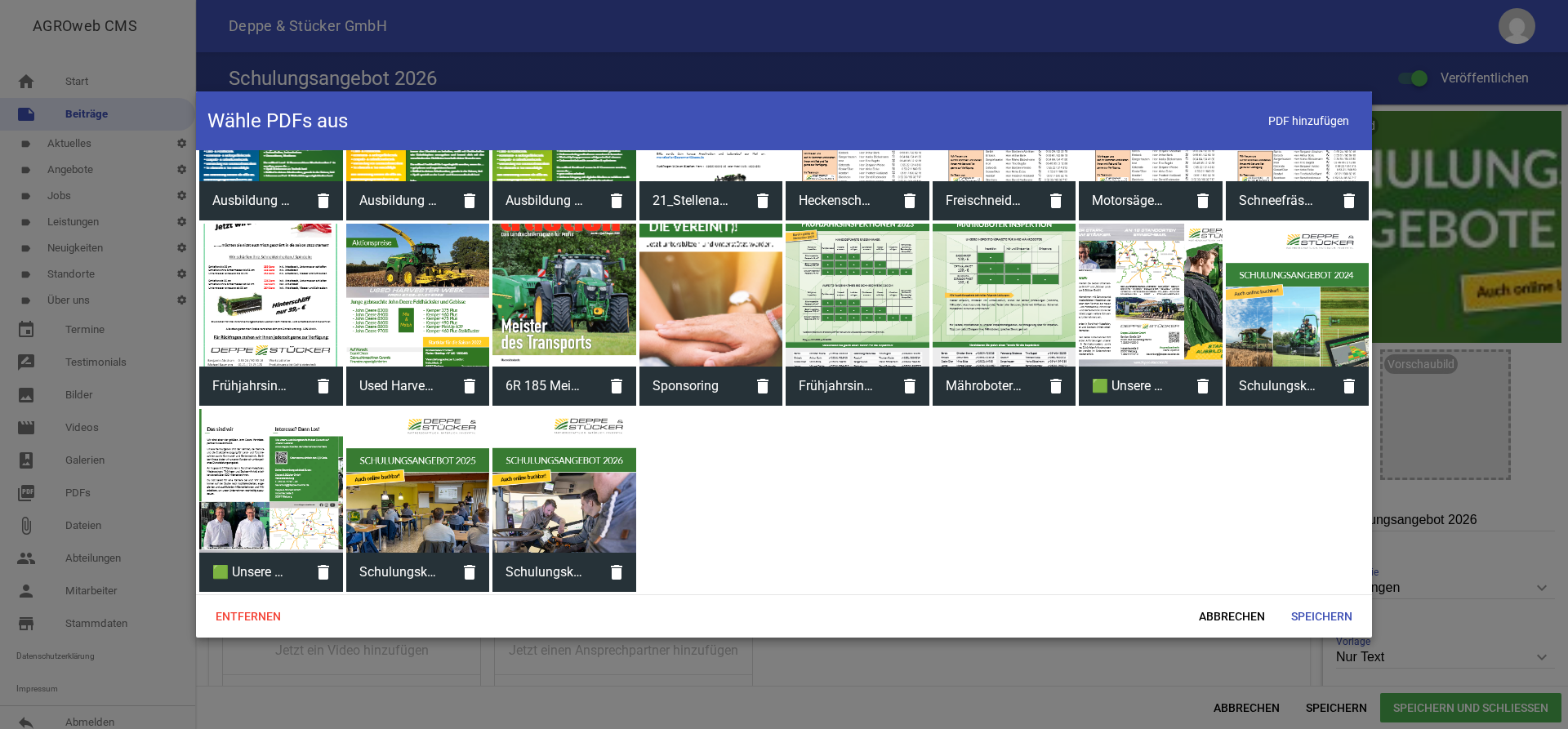
click at [559, 479] on div at bounding box center [564, 481] width 144 height 144
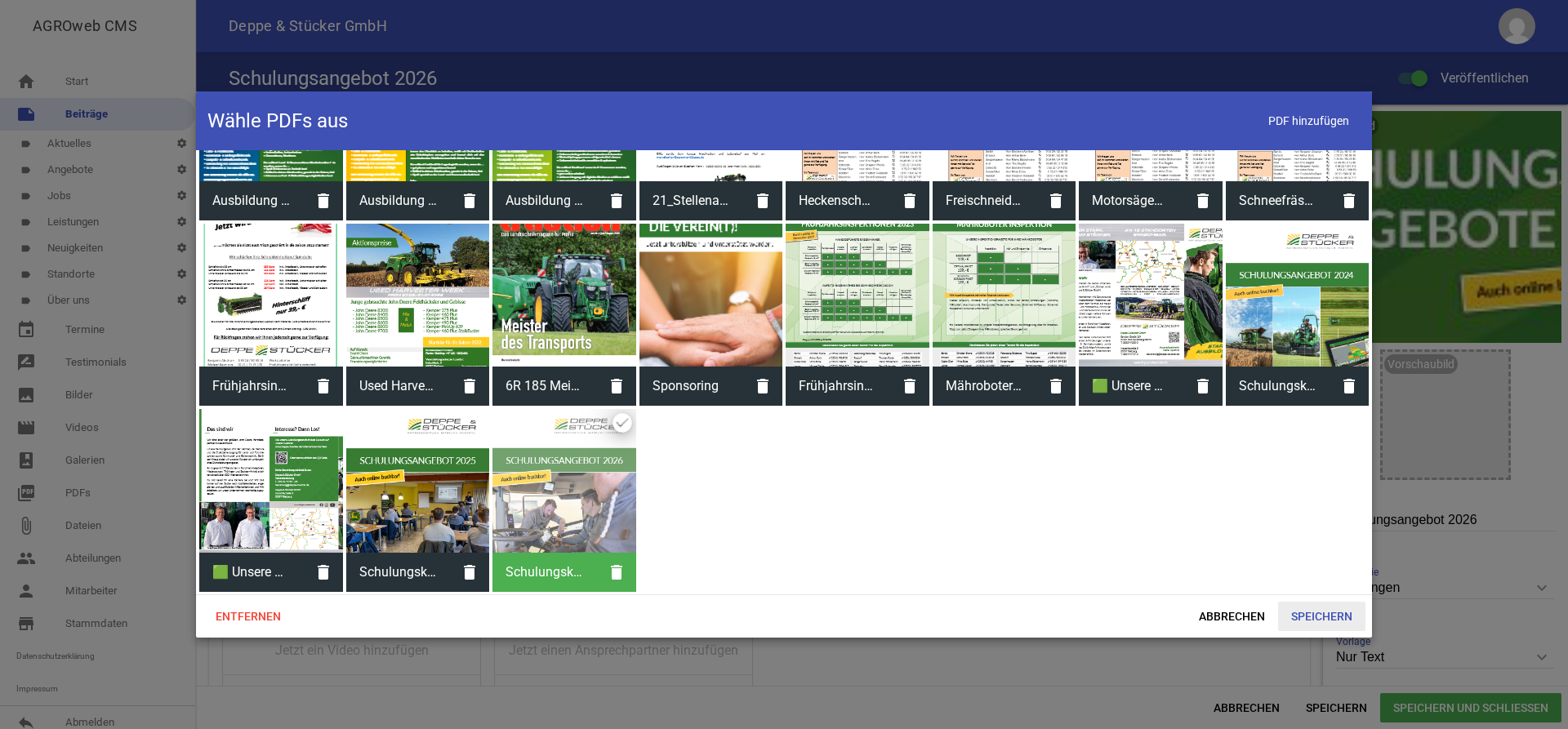
click at [1301, 618] on span "Speichern" at bounding box center [1321, 617] width 87 height 30
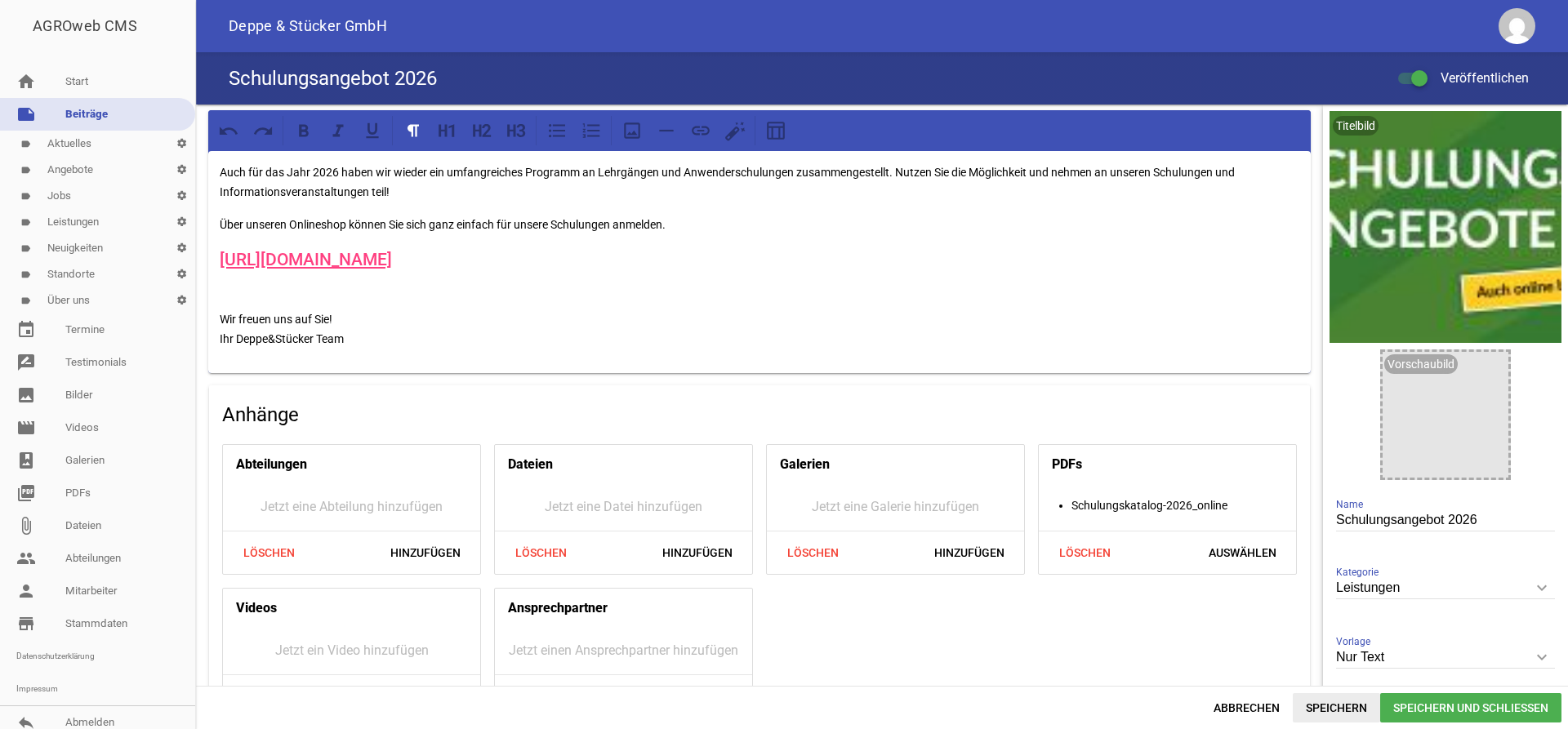
click at [1316, 711] on span "Speichern" at bounding box center [1335, 707] width 87 height 30
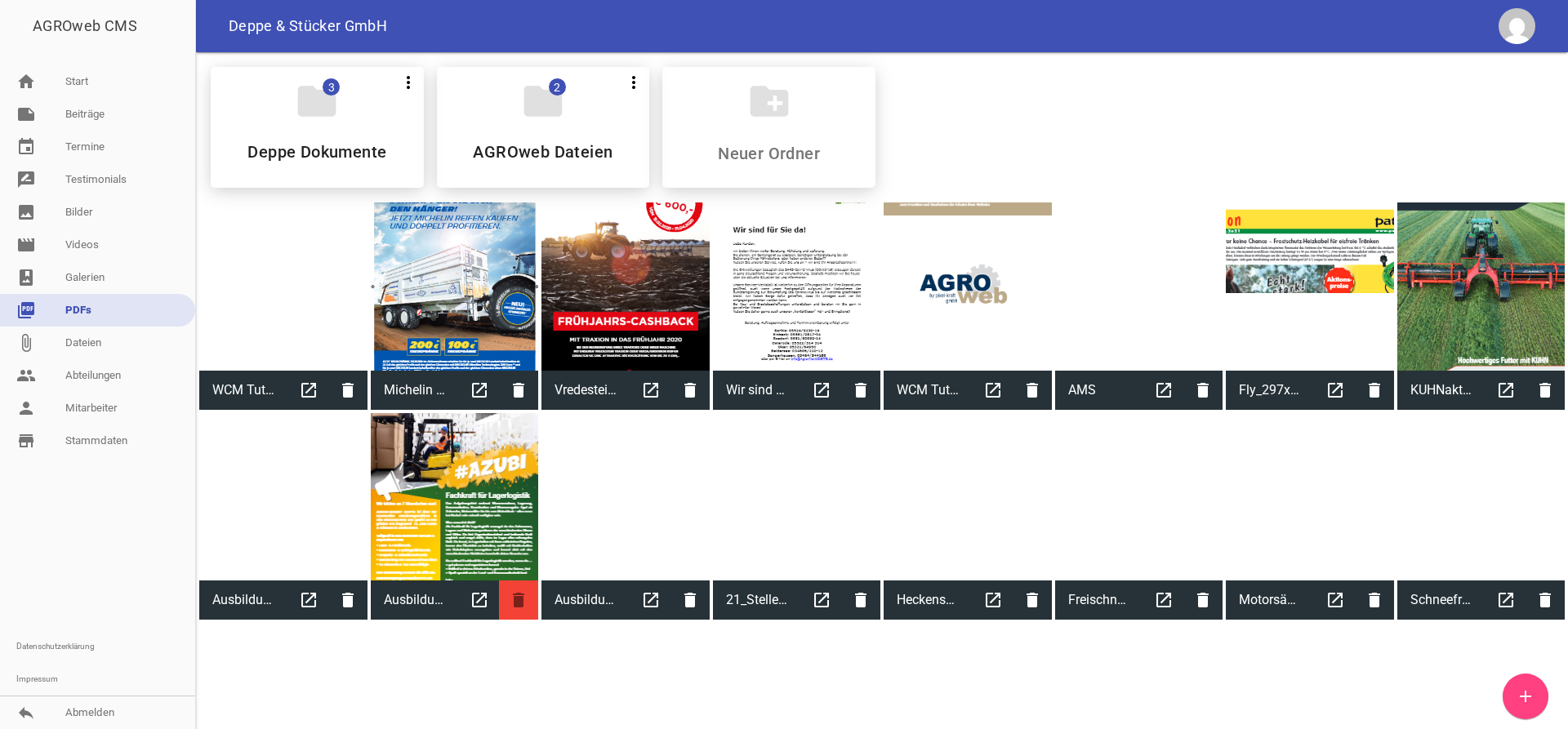
scroll to position [315, 0]
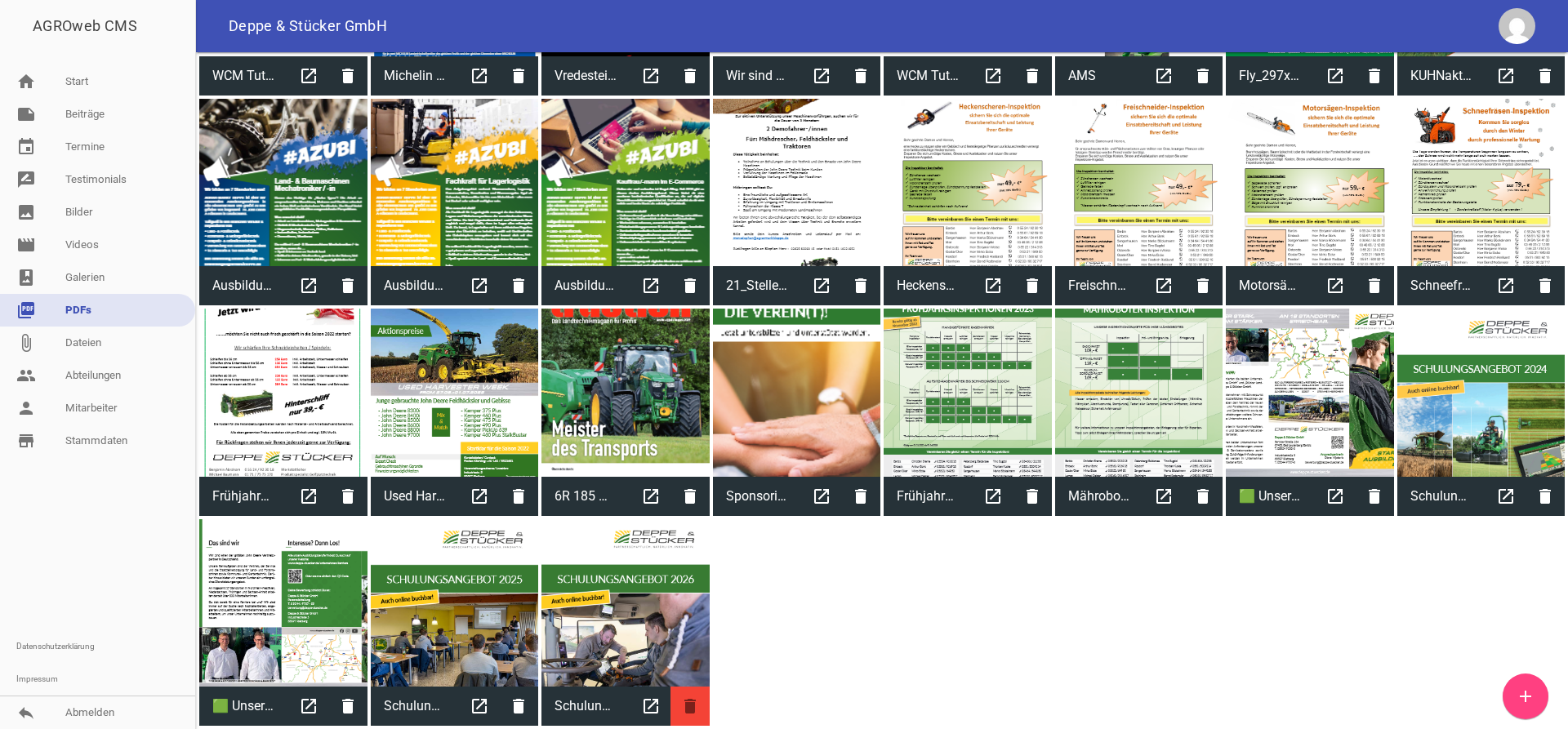
click at [688, 707] on icon "delete" at bounding box center [690, 707] width 40 height 40
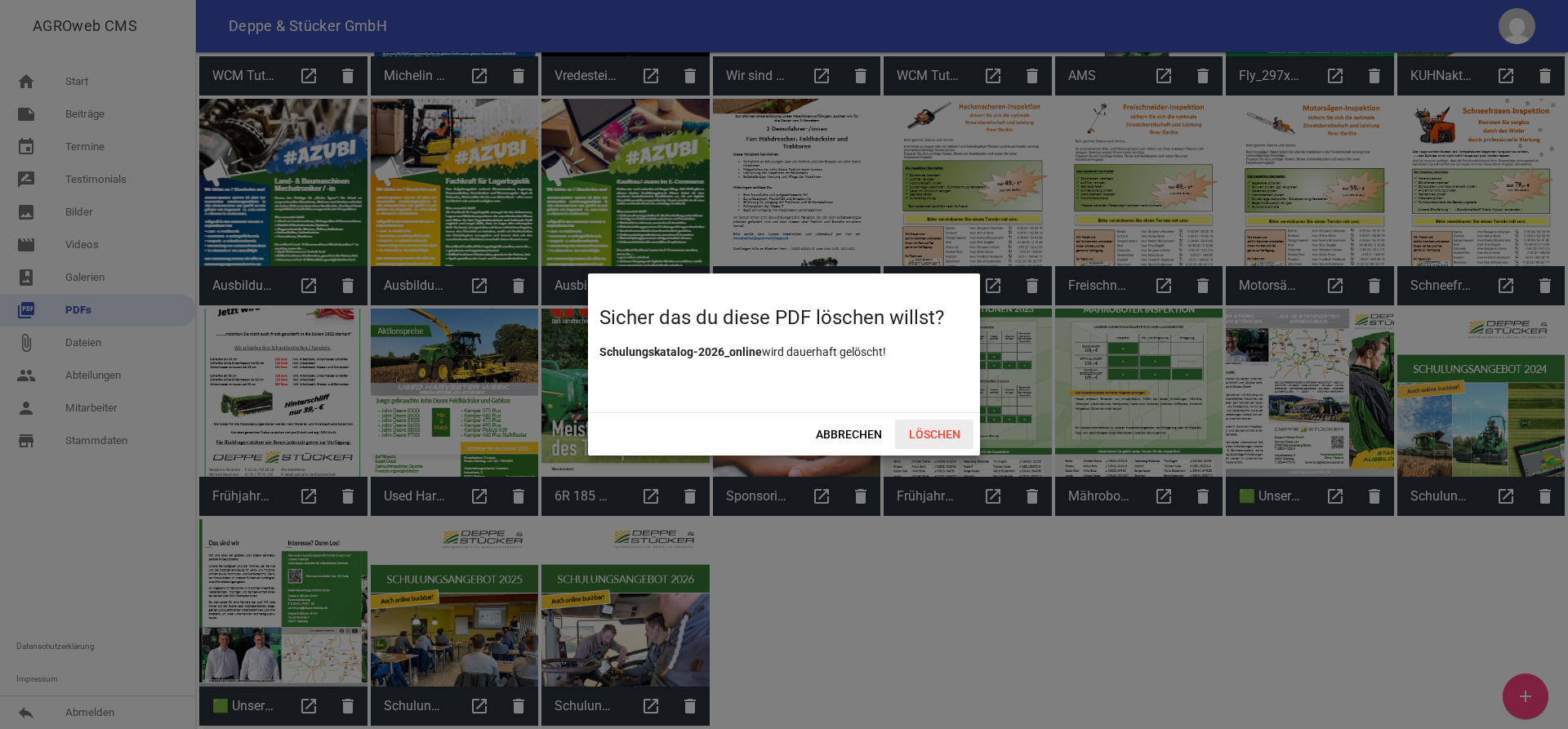
click at [912, 430] on span "Löschen" at bounding box center [934, 434] width 78 height 30
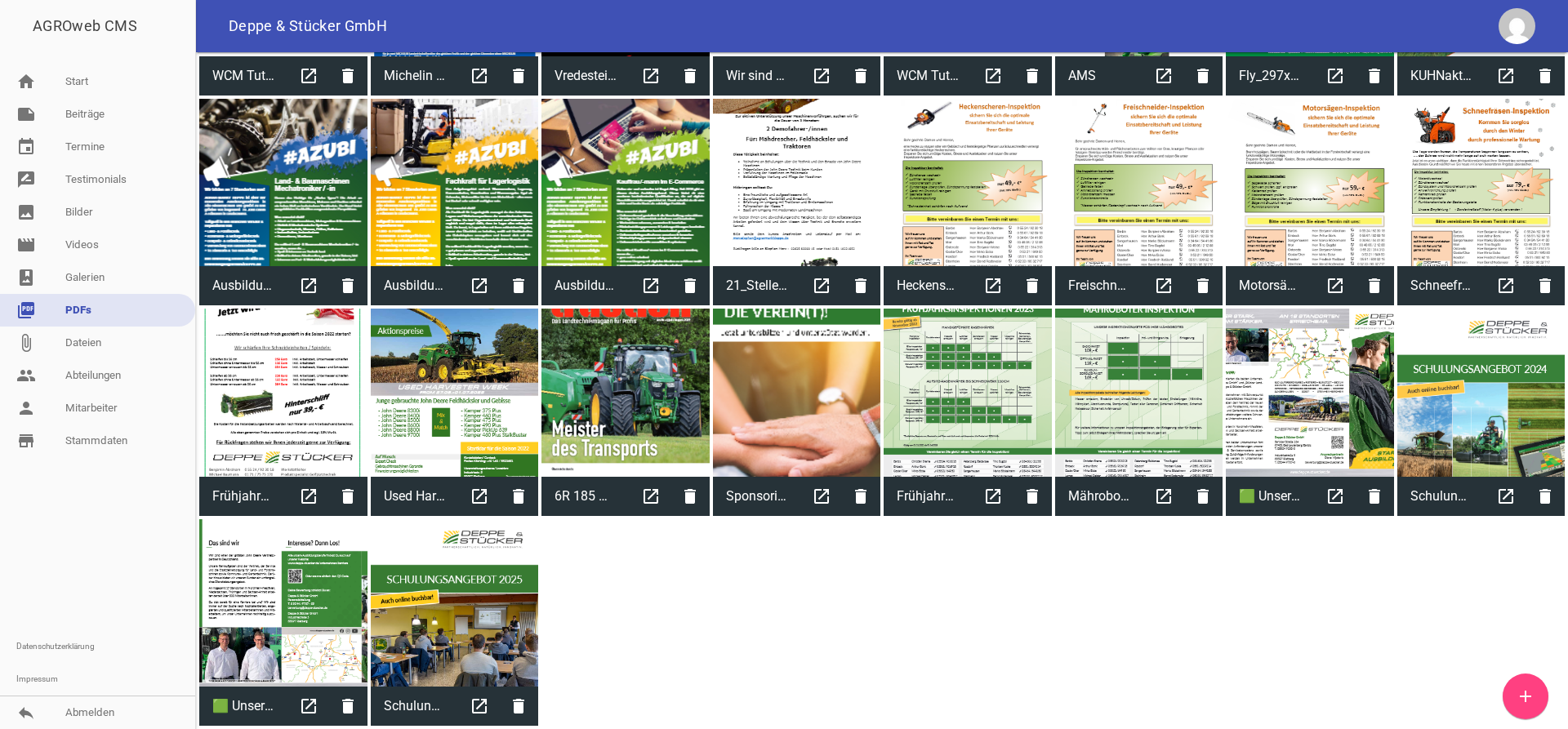
click at [49, 313] on link "picture_as_pdf PDFs" at bounding box center [97, 310] width 195 height 32
click at [84, 283] on link "photo_album Galerien" at bounding box center [97, 278] width 195 height 32
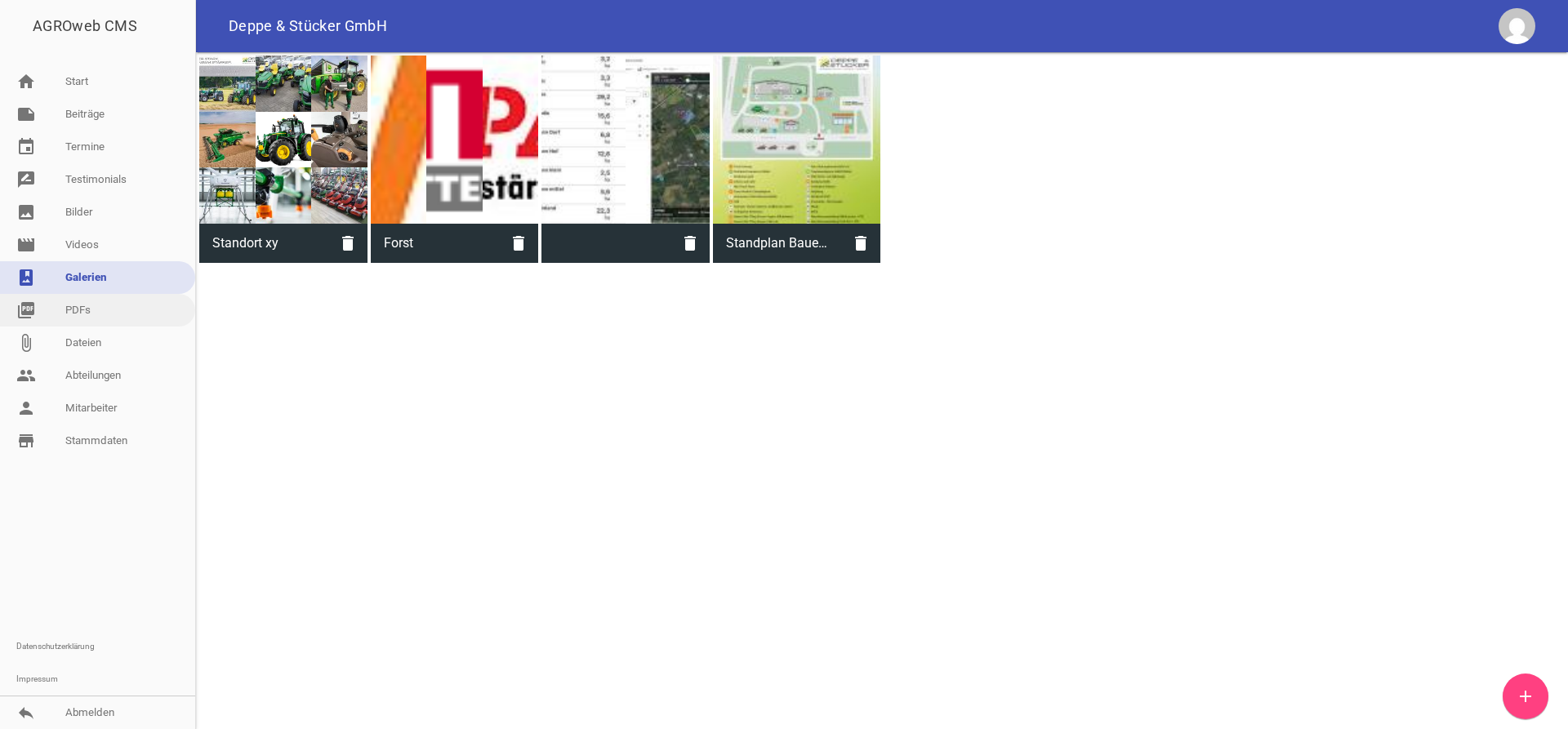
click at [75, 316] on link "picture_as_pdf PDFs" at bounding box center [97, 310] width 195 height 32
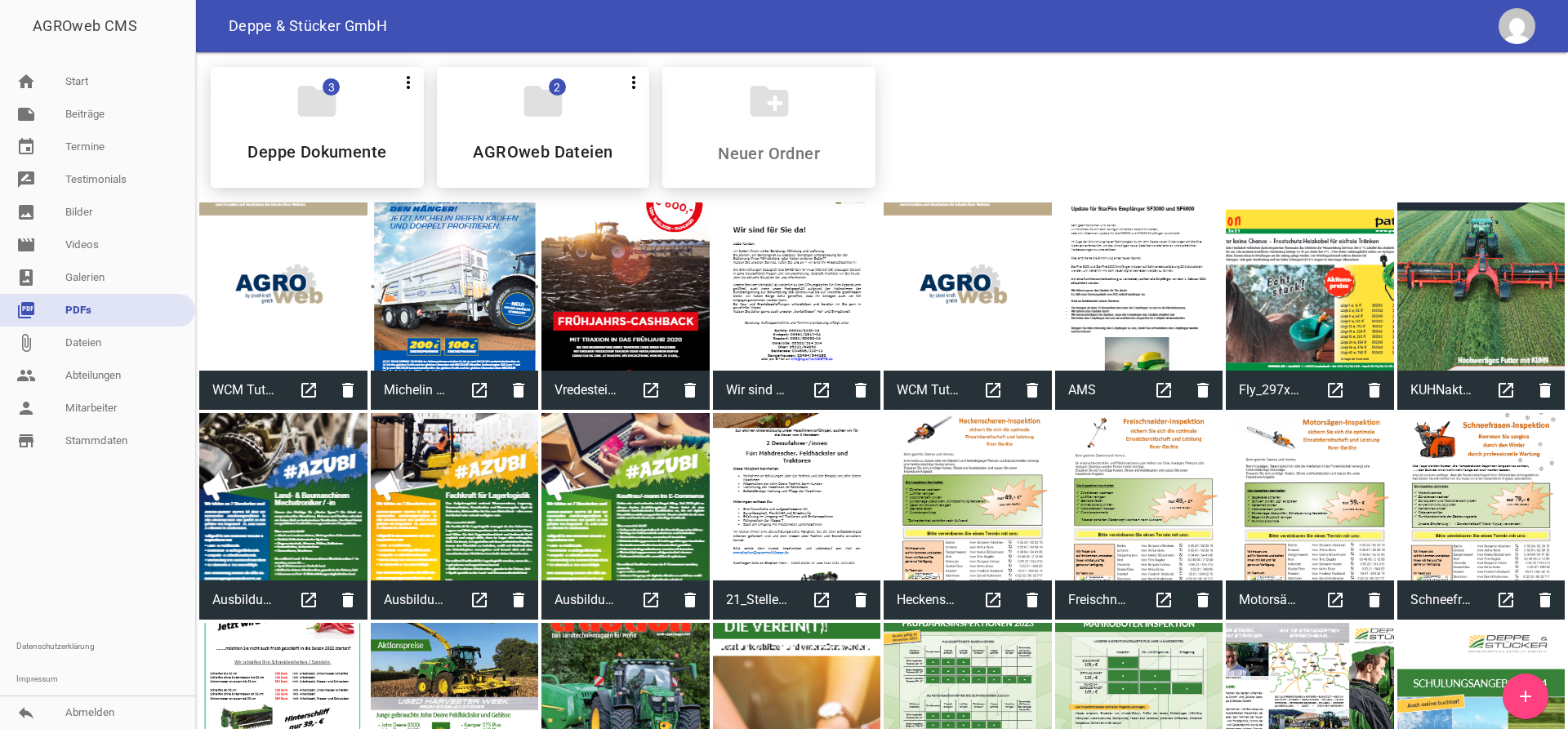
scroll to position [315, 0]
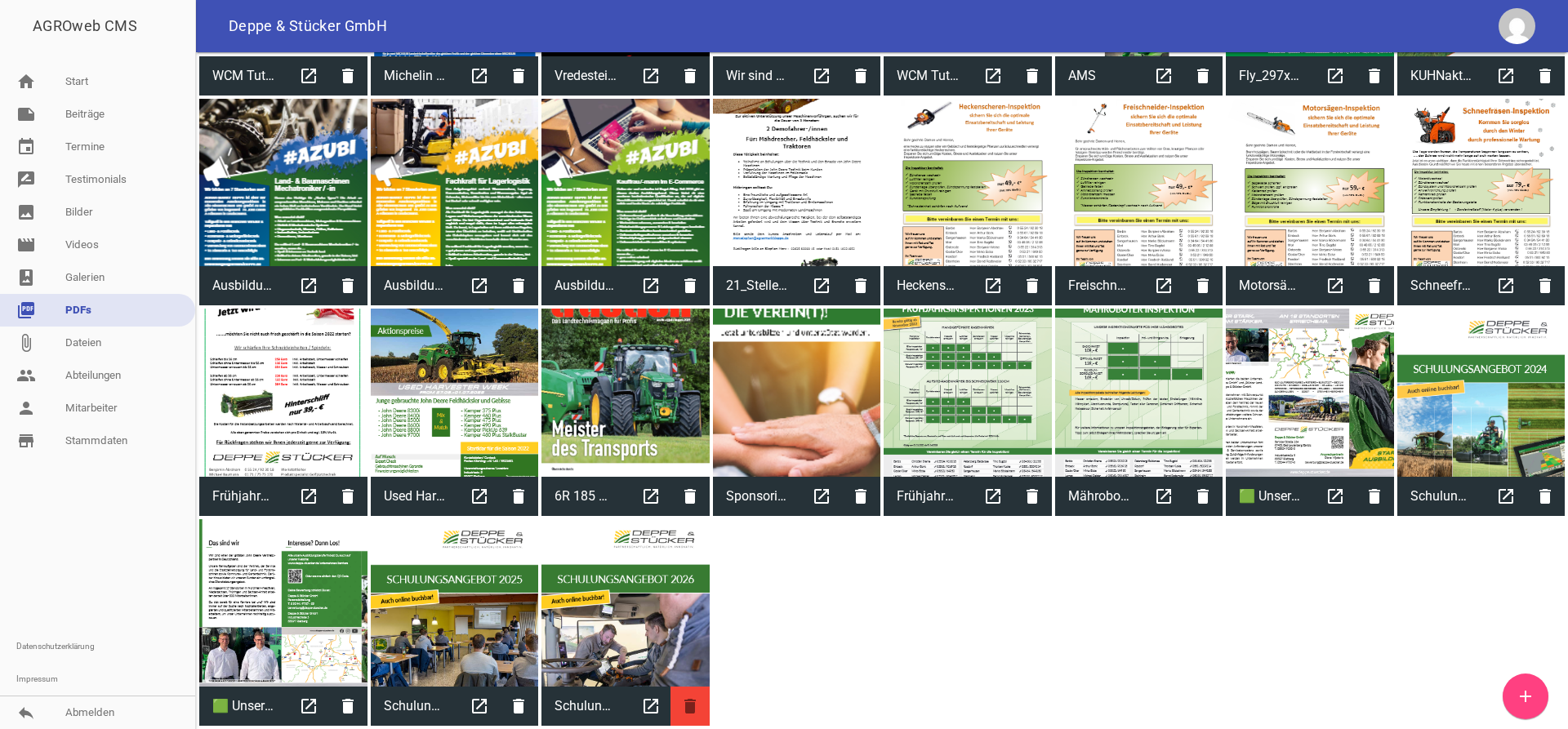
click at [694, 713] on icon "delete" at bounding box center [690, 707] width 40 height 40
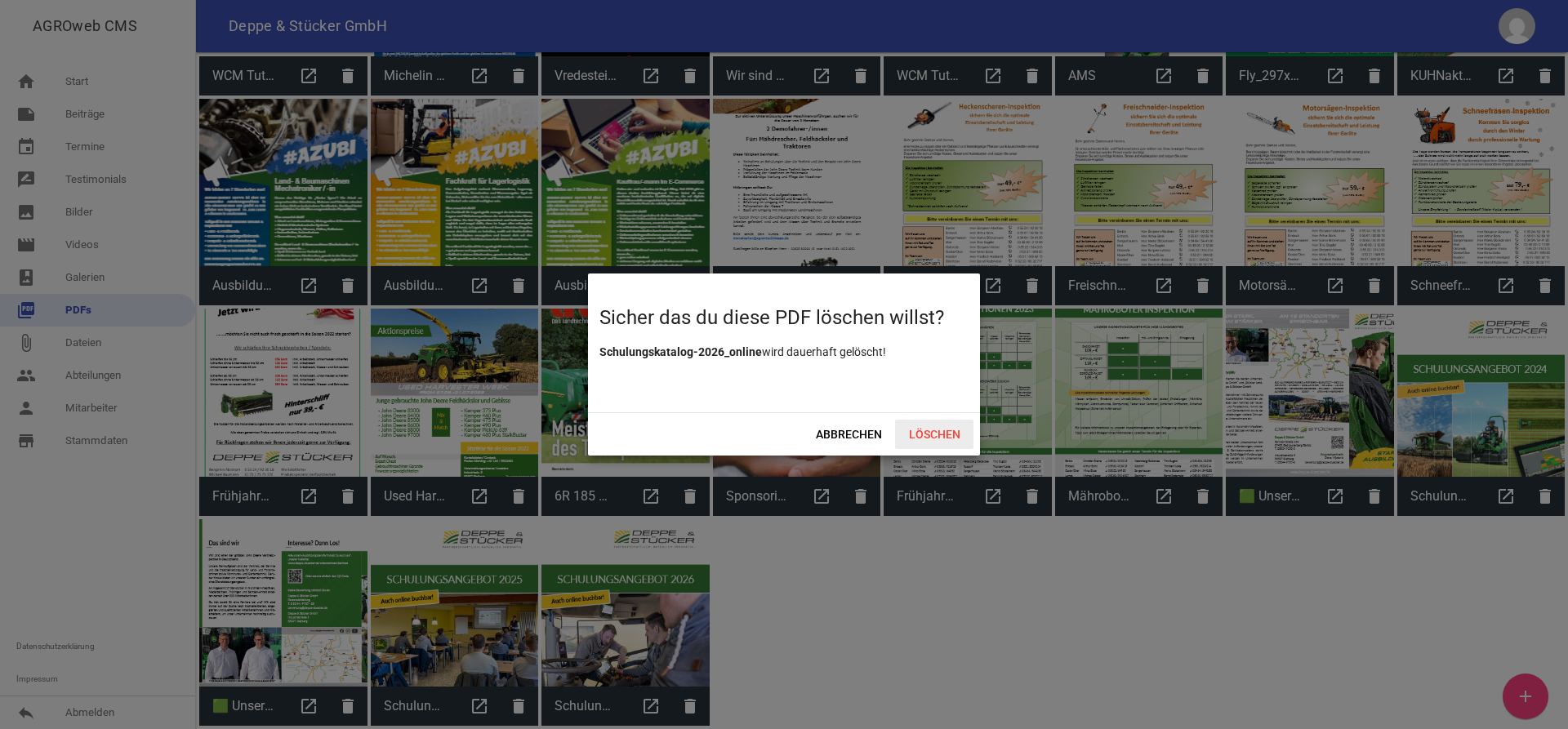
click at [950, 434] on span "Löschen" at bounding box center [934, 434] width 78 height 30
